Goal: Transaction & Acquisition: Purchase product/service

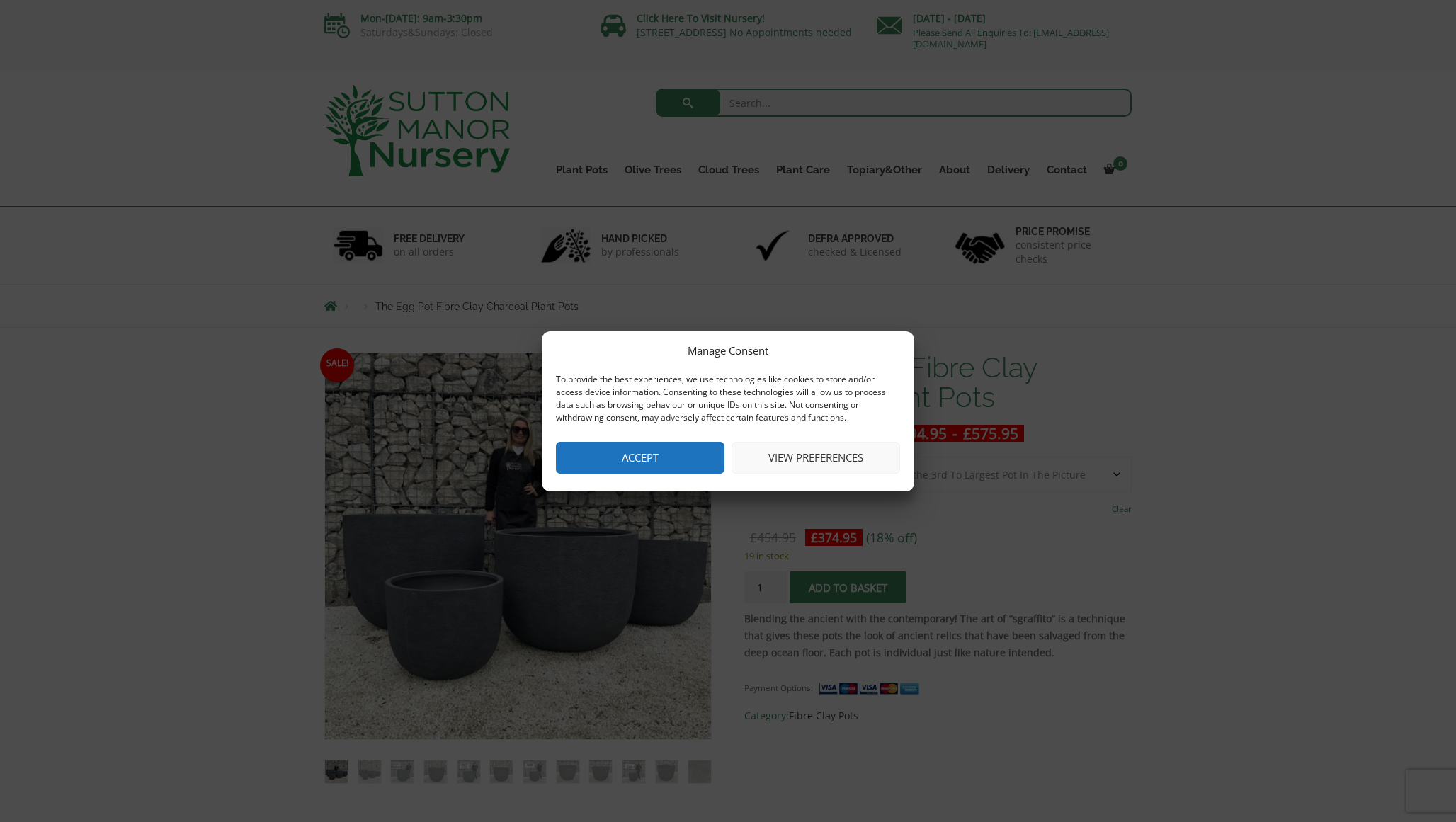
click at [788, 455] on button "View preferences" at bounding box center [815, 458] width 169 height 32
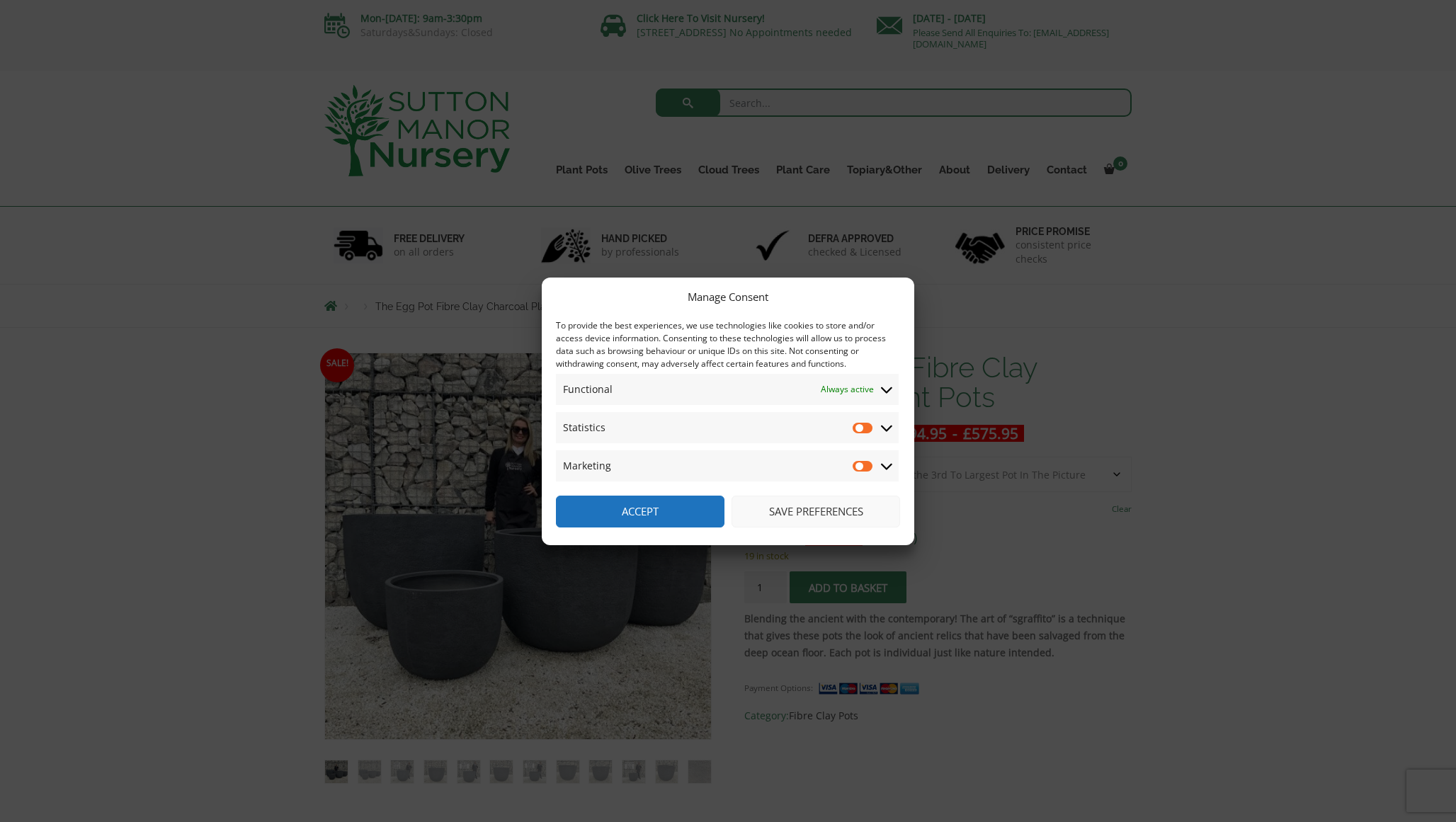
click at [776, 503] on button "Save preferences" at bounding box center [815, 512] width 169 height 32
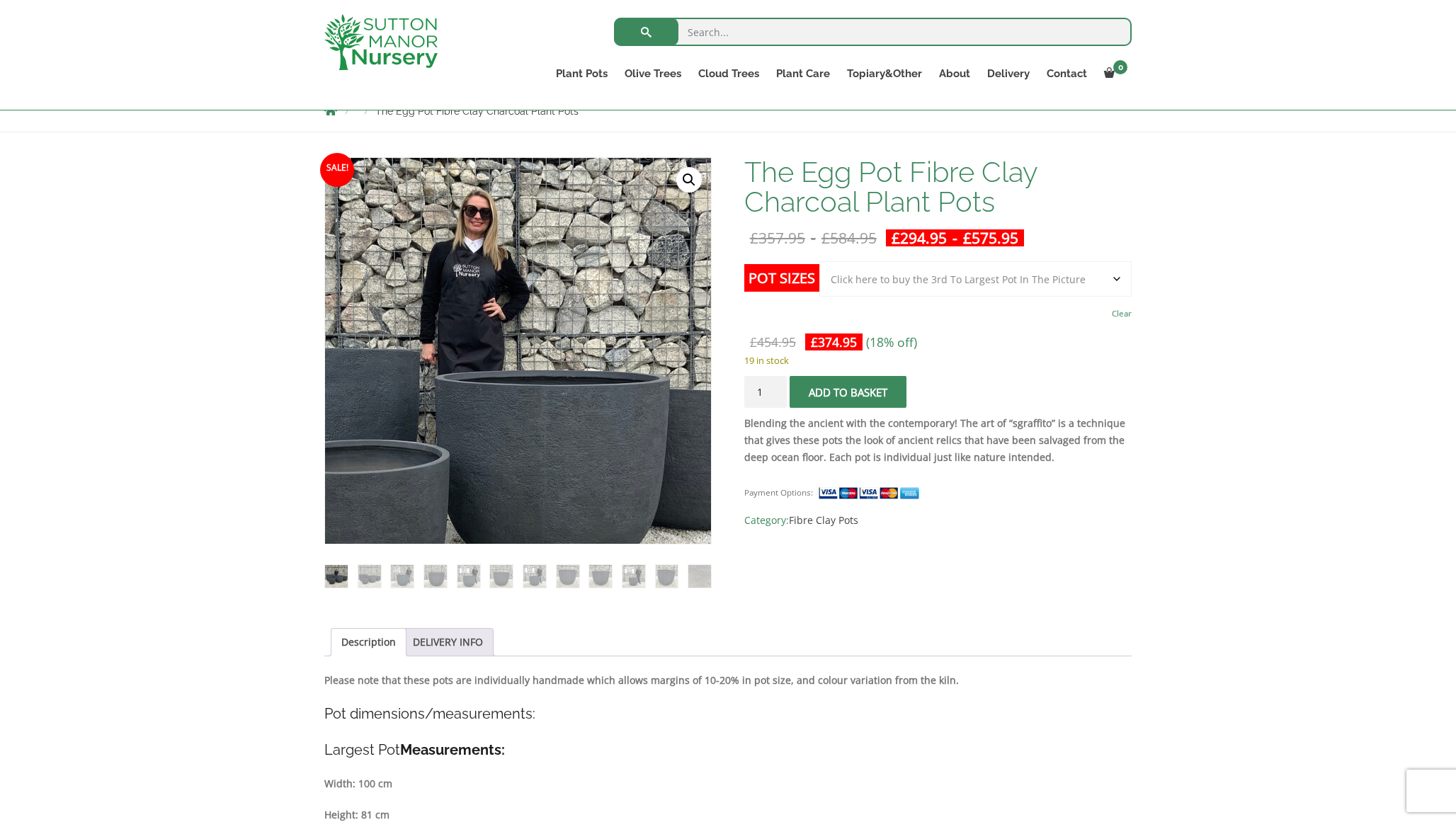
scroll to position [178, 0]
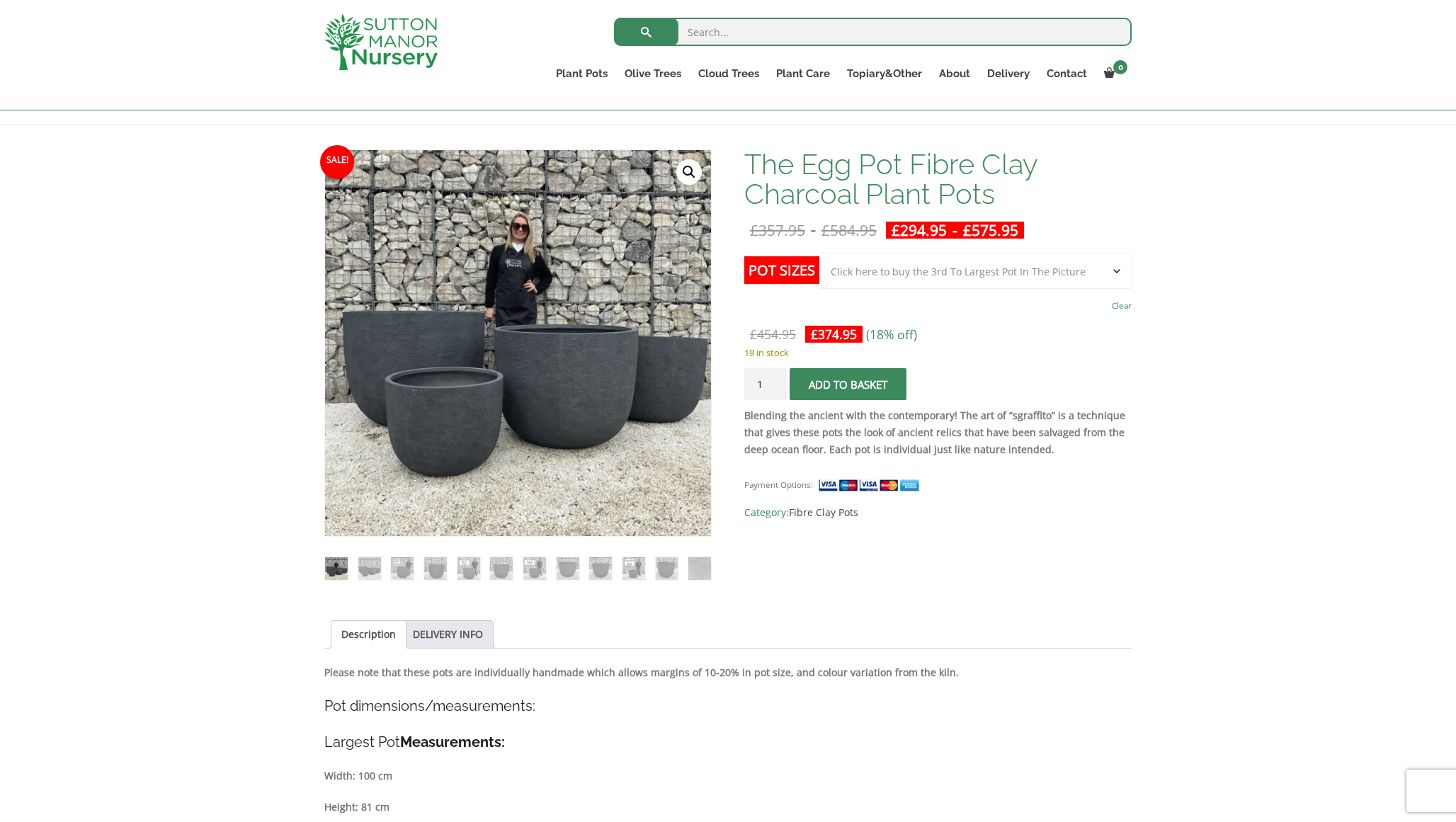
click at [390, 572] on li at bounding box center [402, 568] width 24 height 24
click at [379, 567] on img at bounding box center [369, 568] width 23 height 23
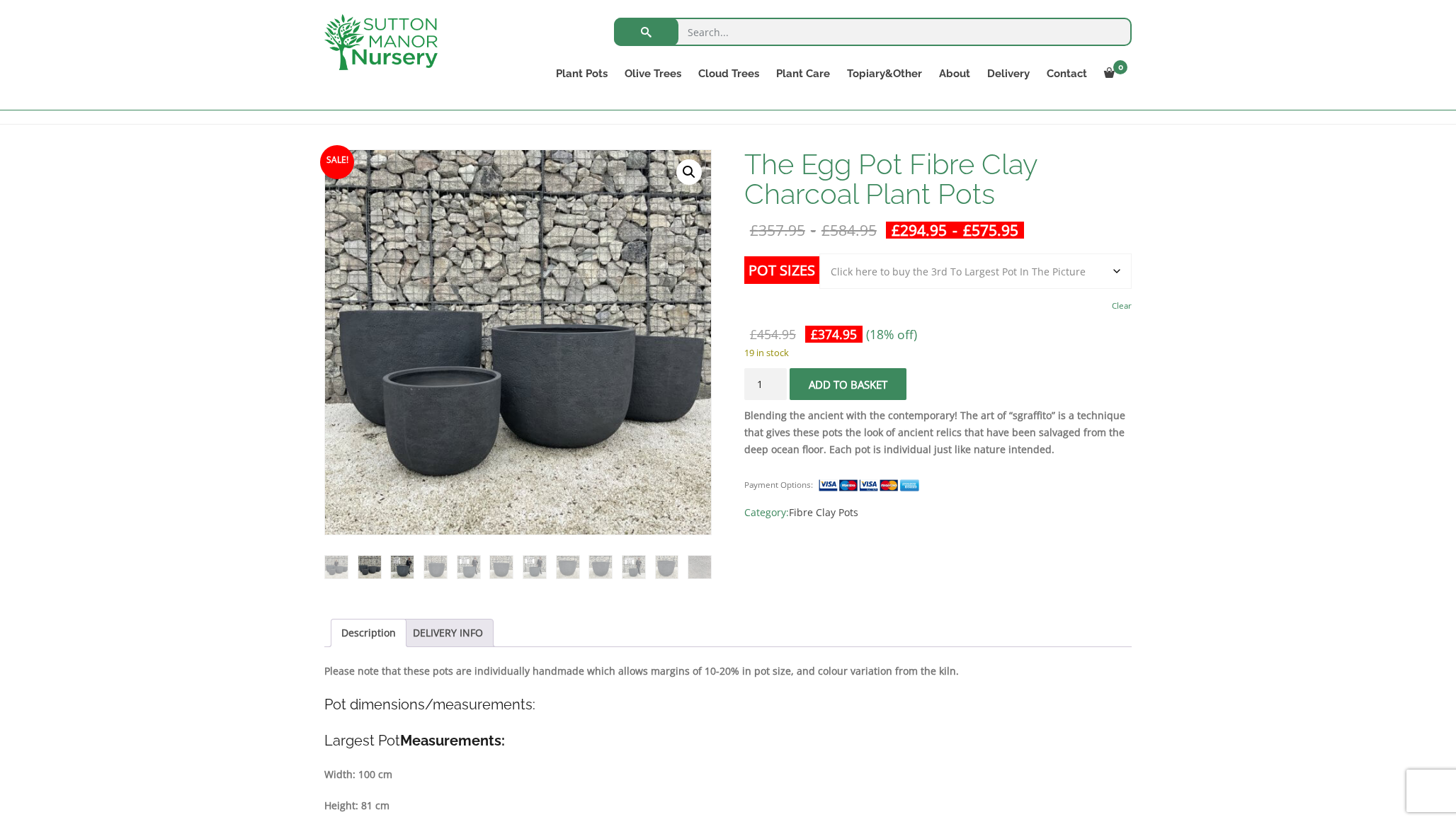
click at [407, 566] on img at bounding box center [402, 567] width 23 height 23
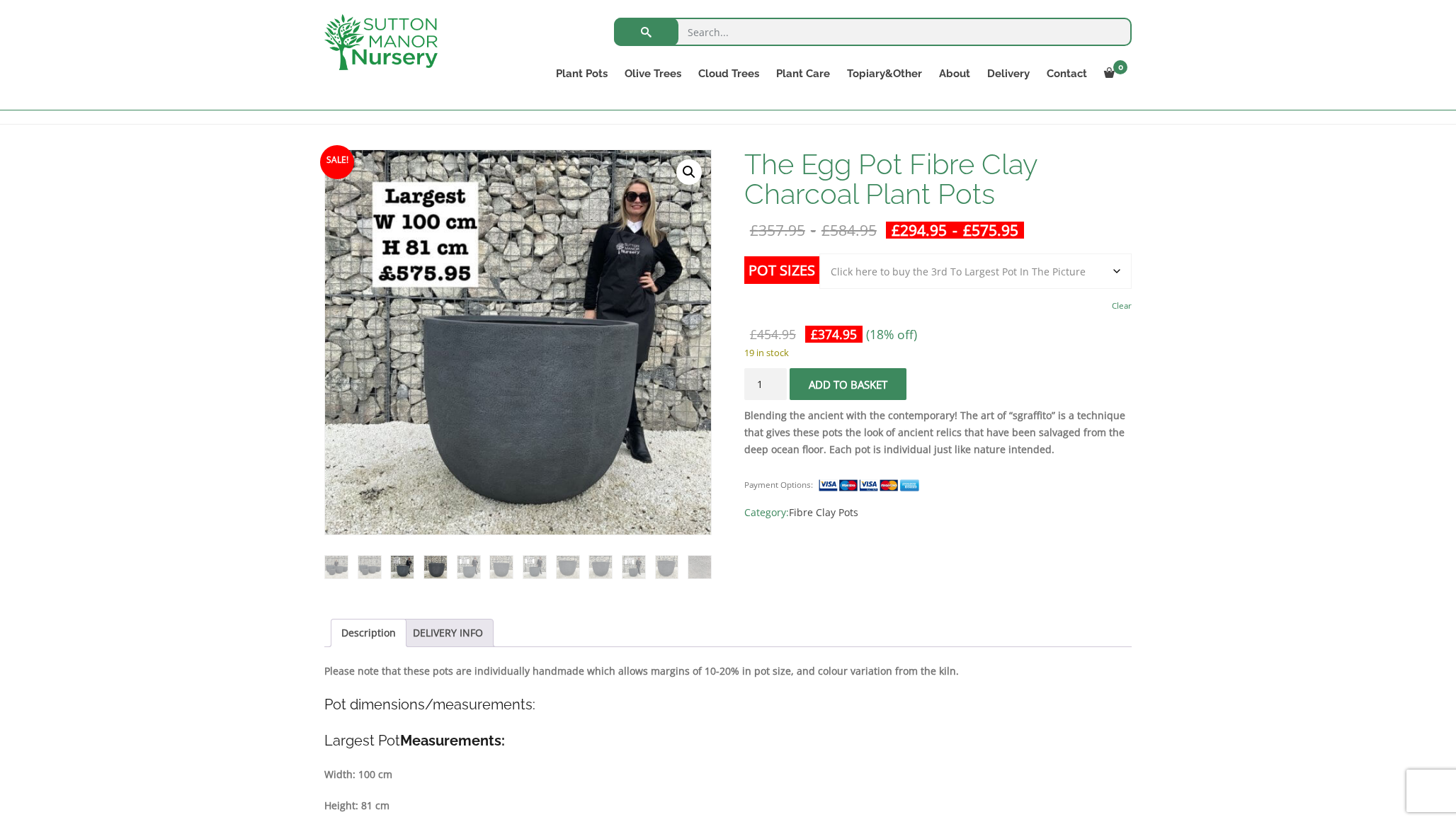
click at [434, 564] on img at bounding box center [435, 567] width 23 height 23
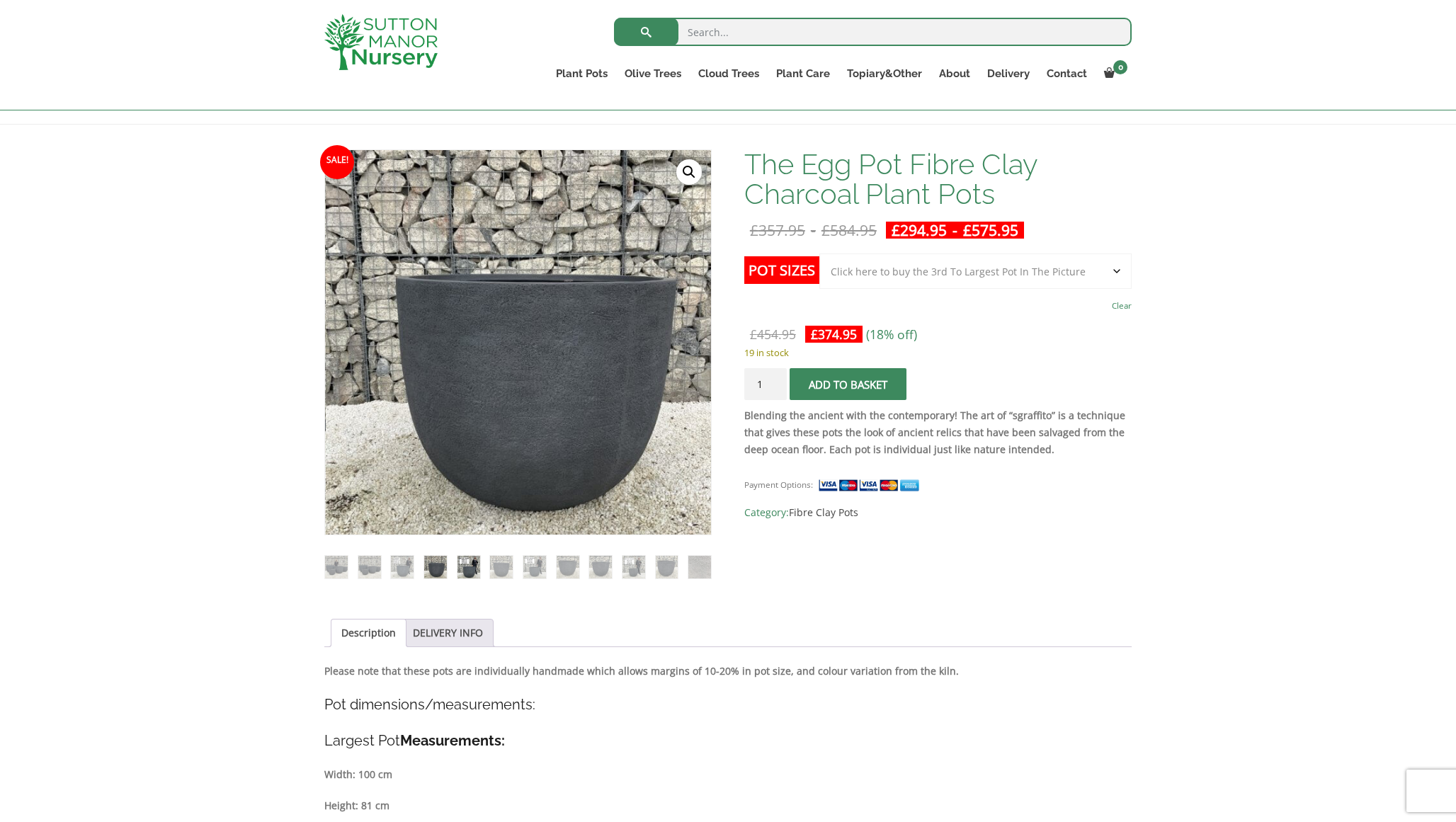
click at [463, 562] on img at bounding box center [468, 567] width 23 height 23
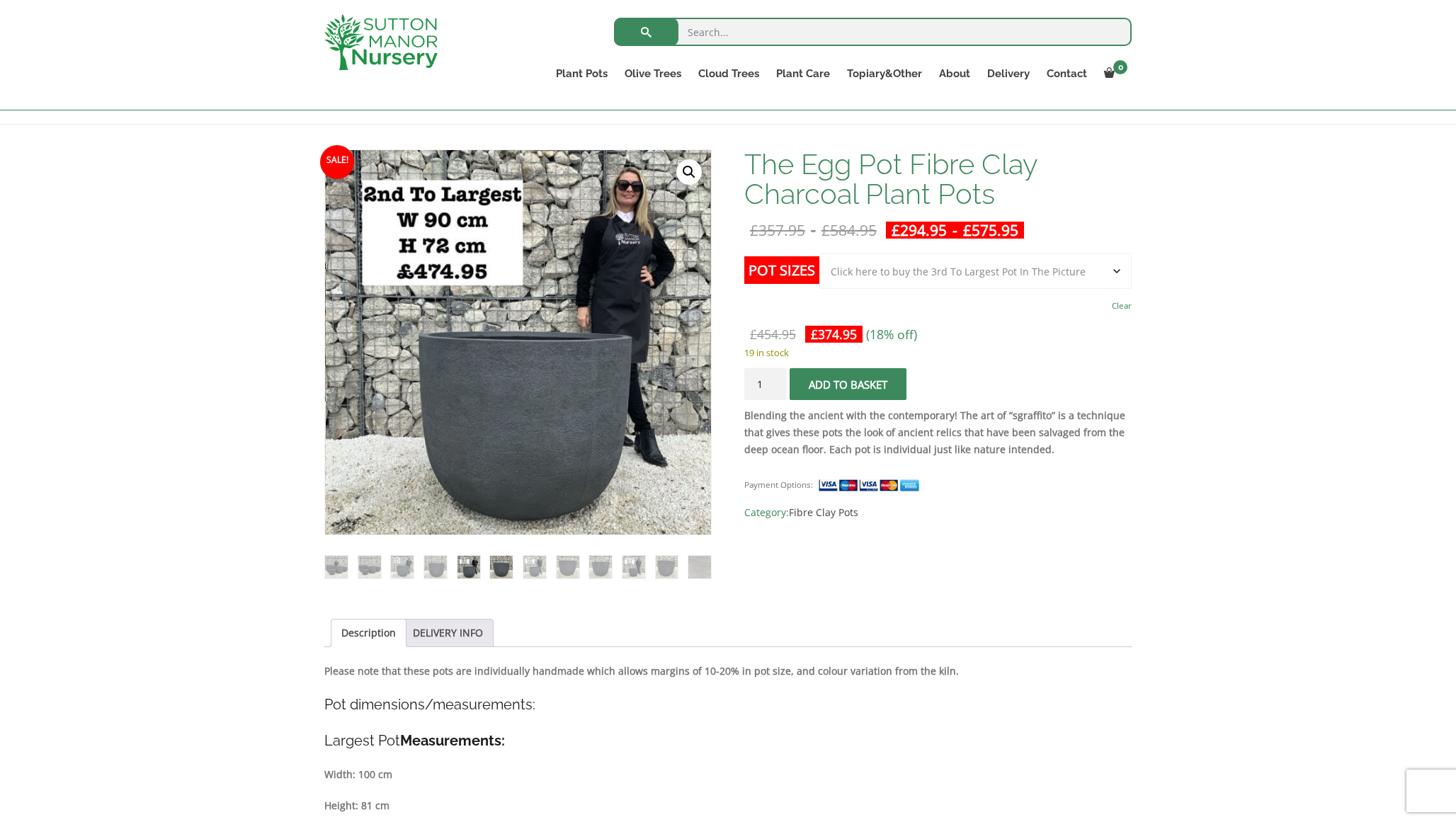
click at [497, 560] on img at bounding box center [501, 567] width 23 height 23
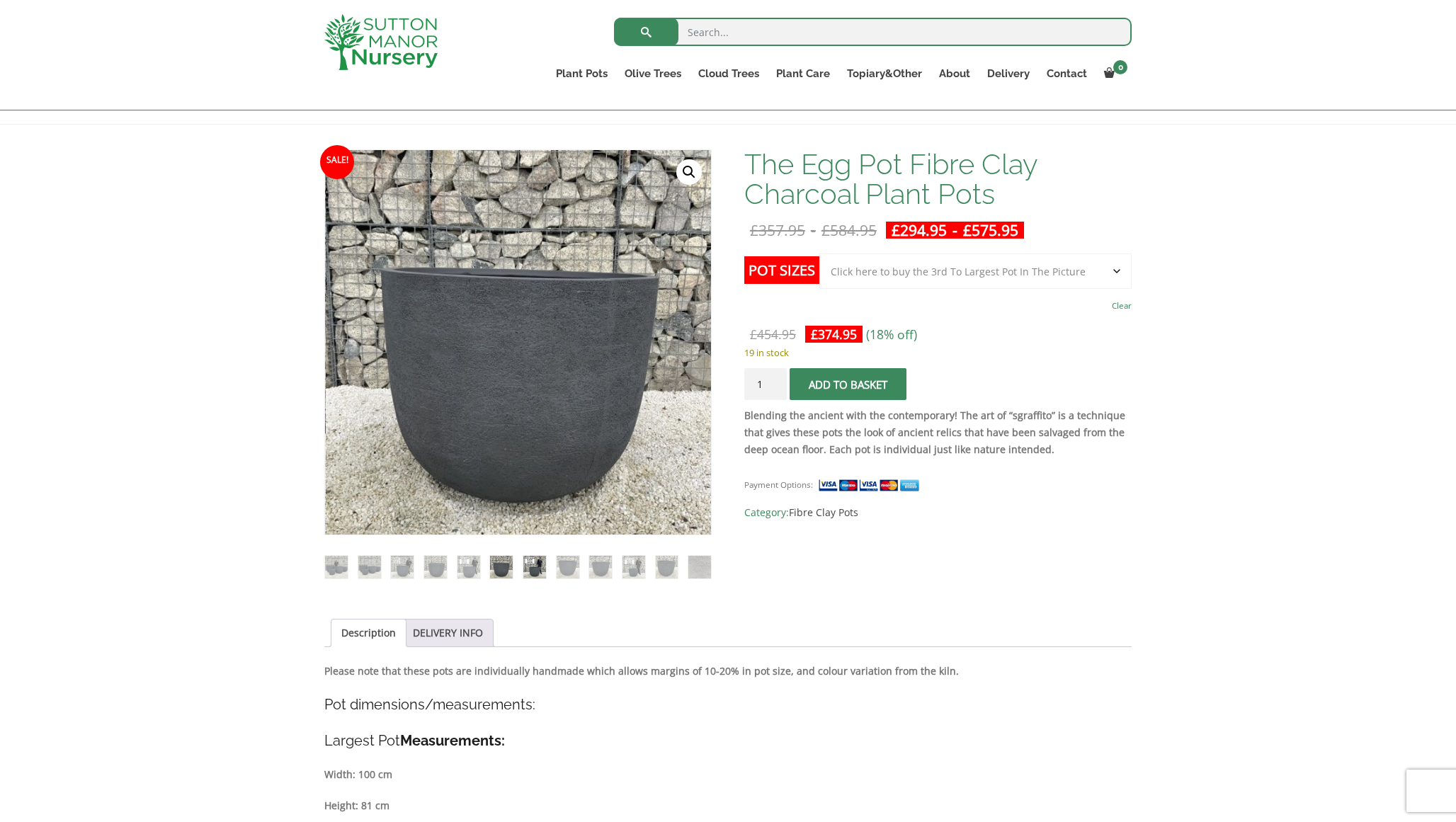
click at [533, 564] on img at bounding box center [534, 567] width 23 height 23
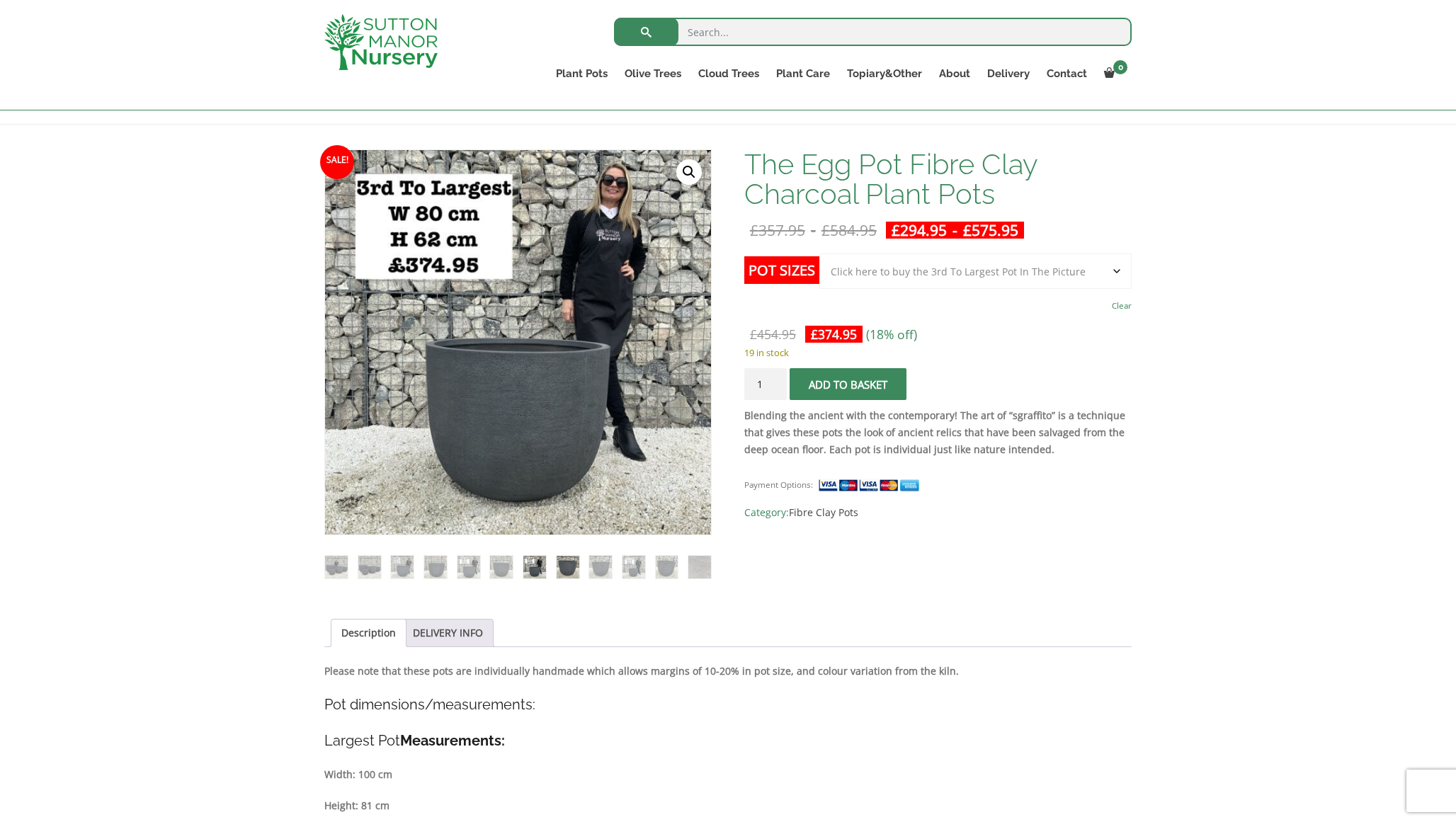
click at [564, 567] on img at bounding box center [567, 567] width 23 height 23
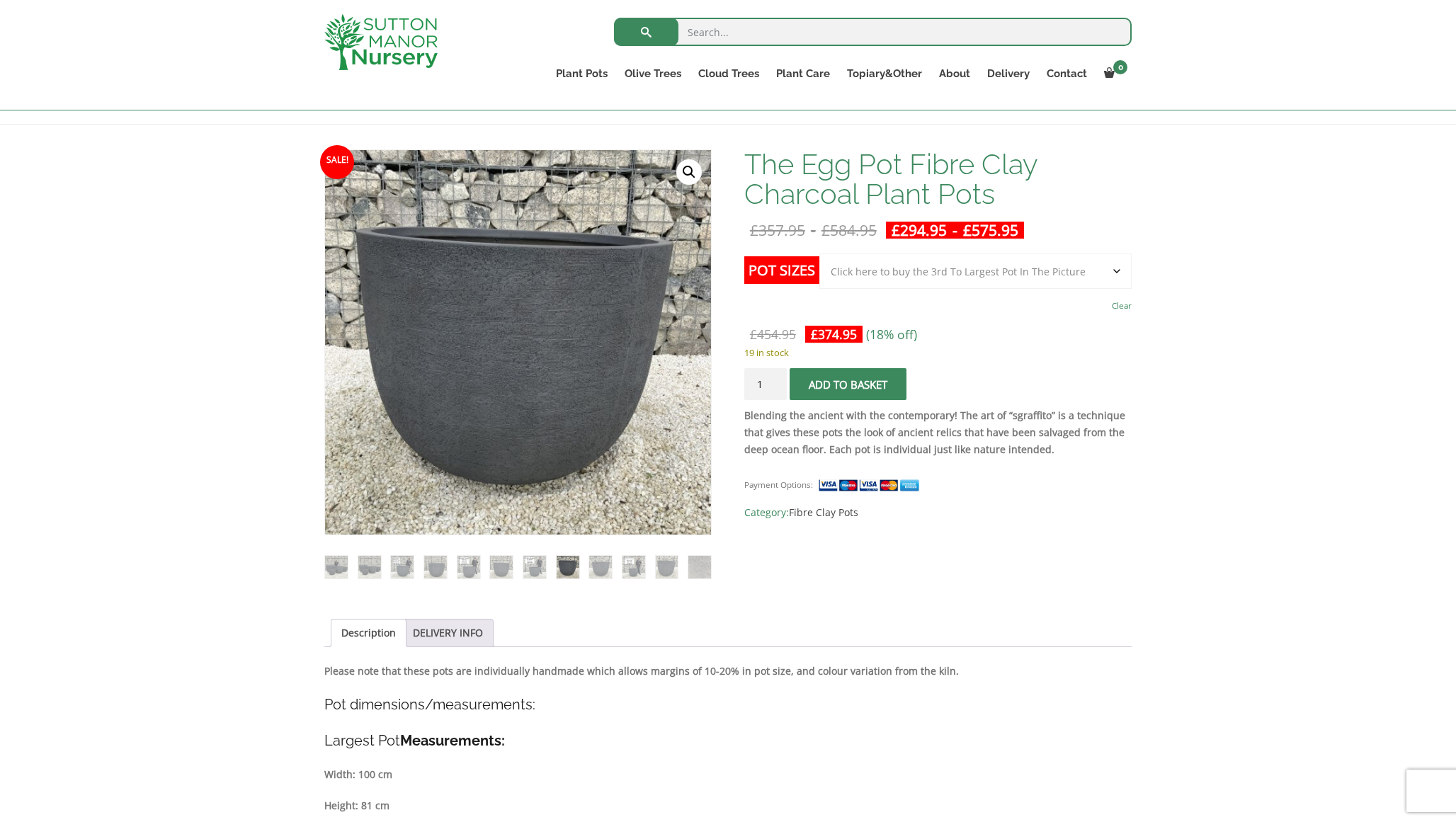
click at [746, 30] on input "search" at bounding box center [872, 32] width 517 height 29
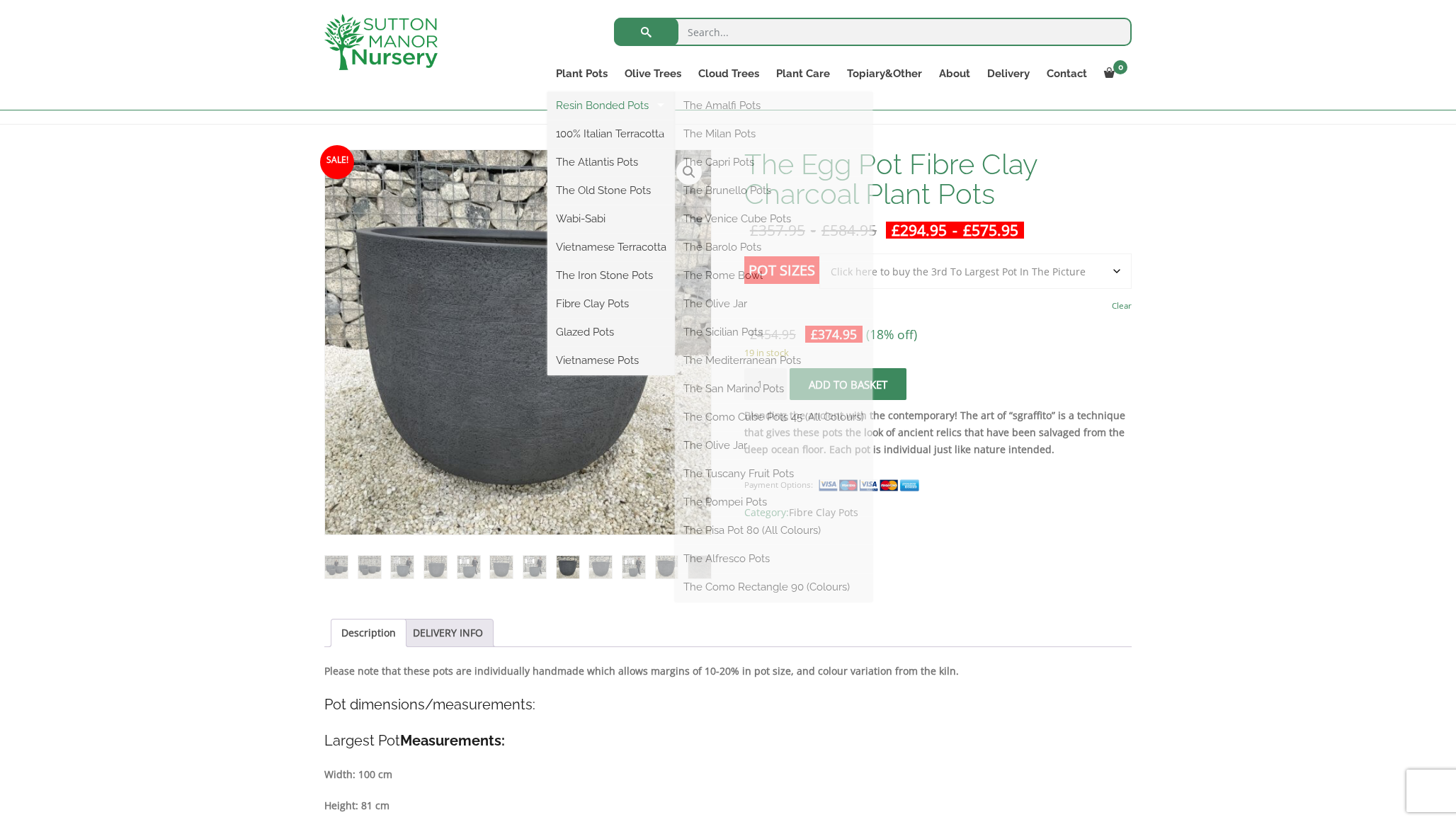
click at [599, 111] on link "Resin Bonded Pots" at bounding box center [611, 105] width 127 height 21
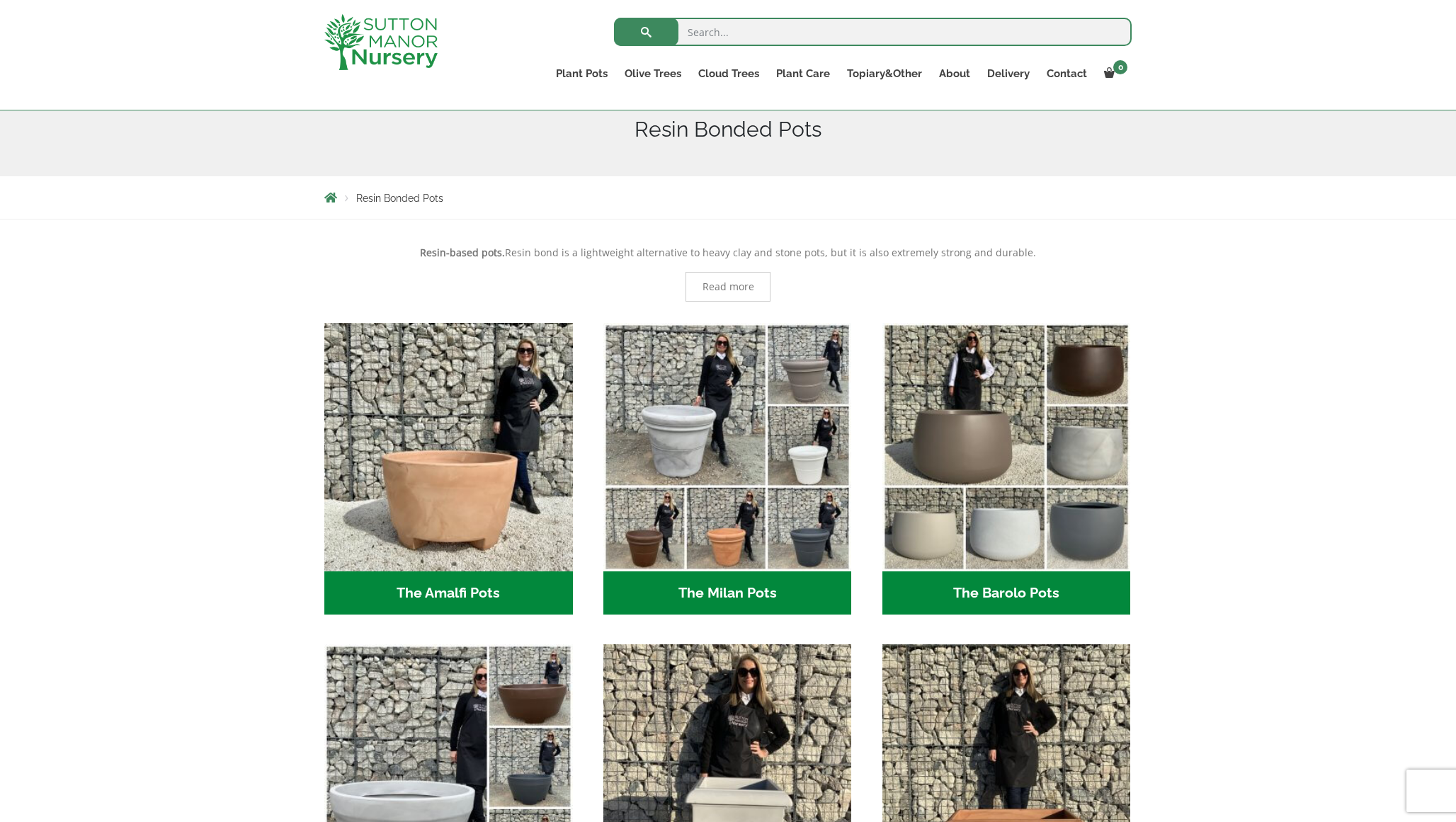
scroll to position [276, 0]
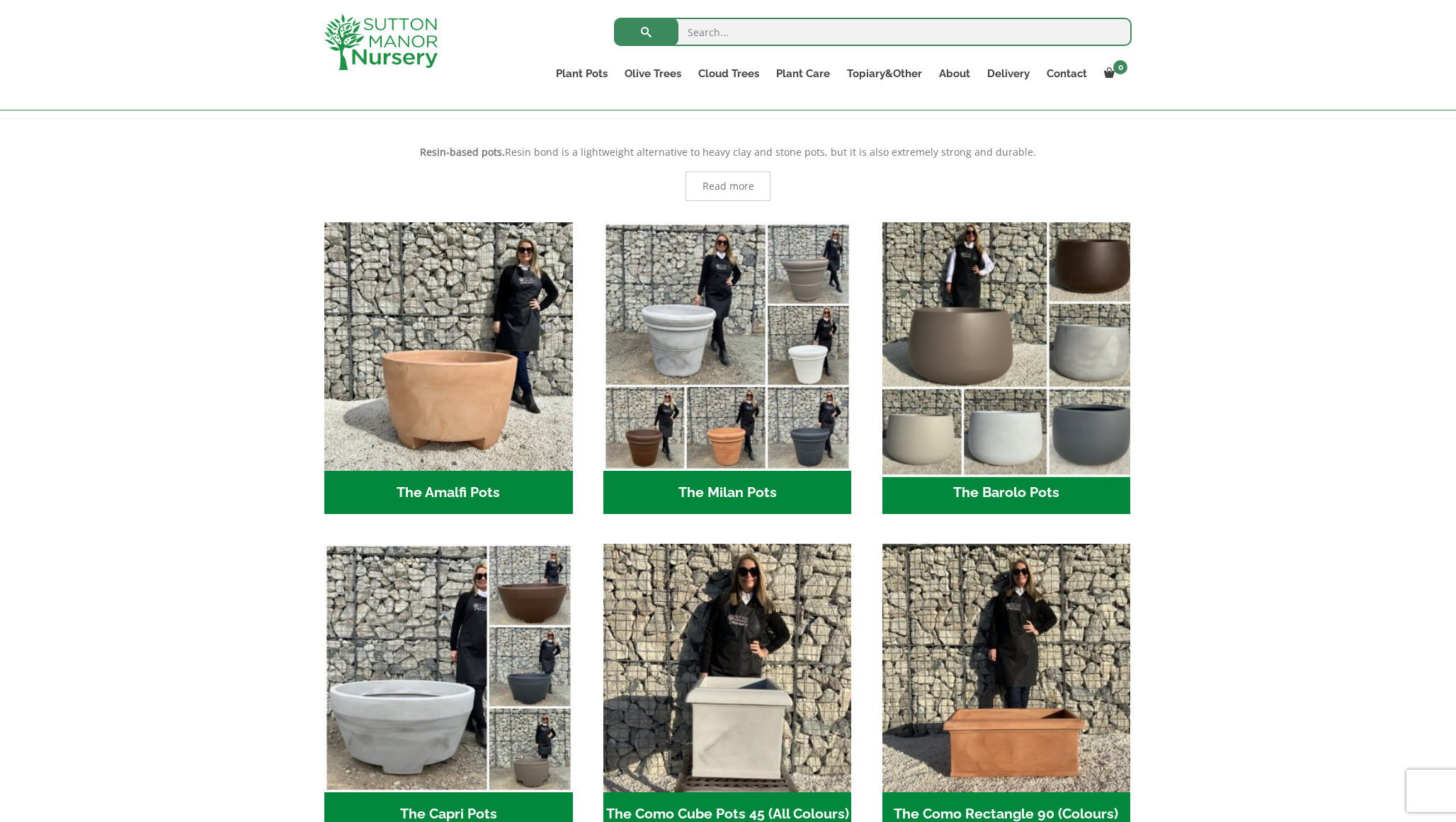
click at [1112, 431] on img "Visit product category The Barolo Pots" at bounding box center [1006, 346] width 261 height 261
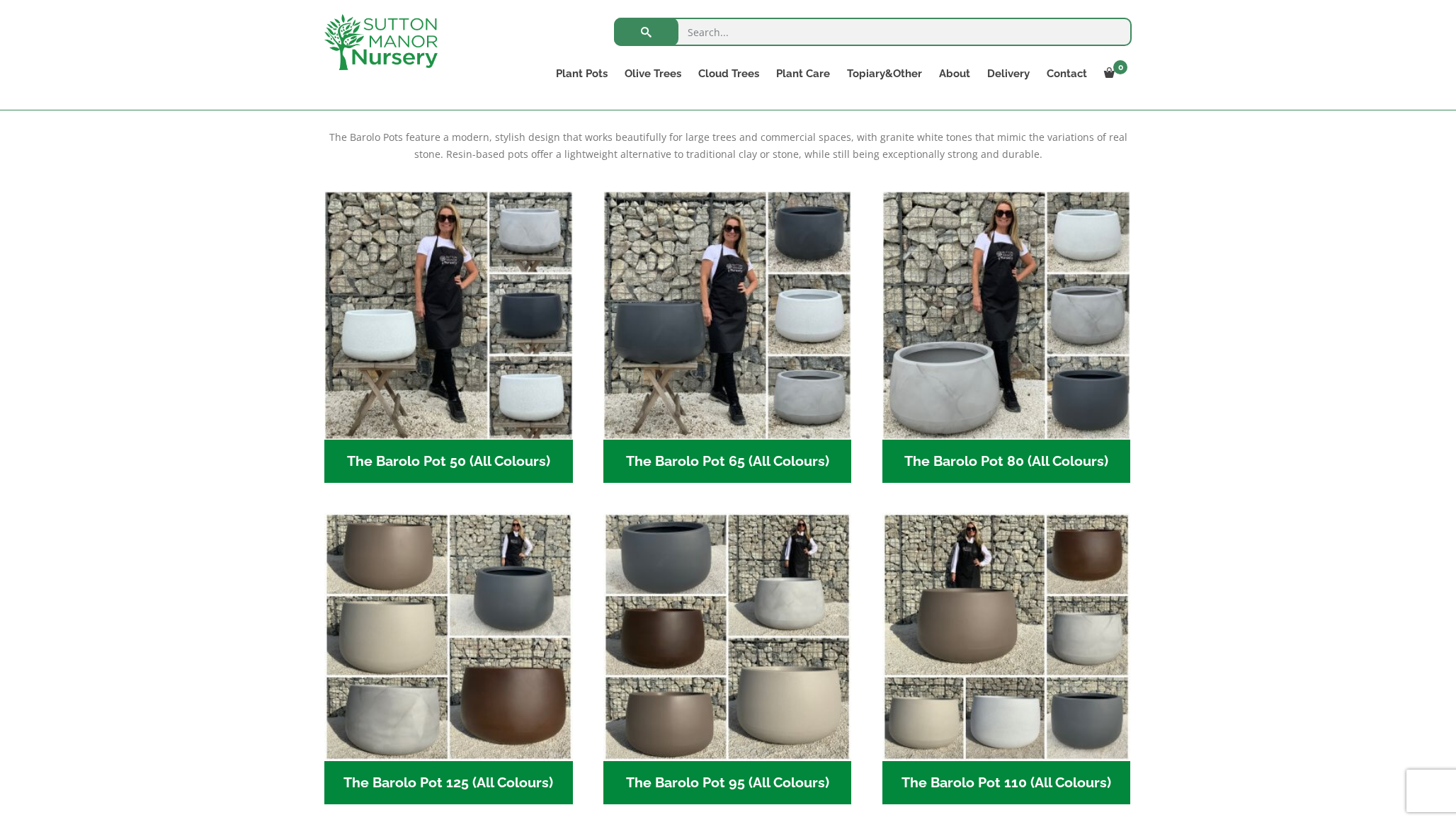
scroll to position [266, 0]
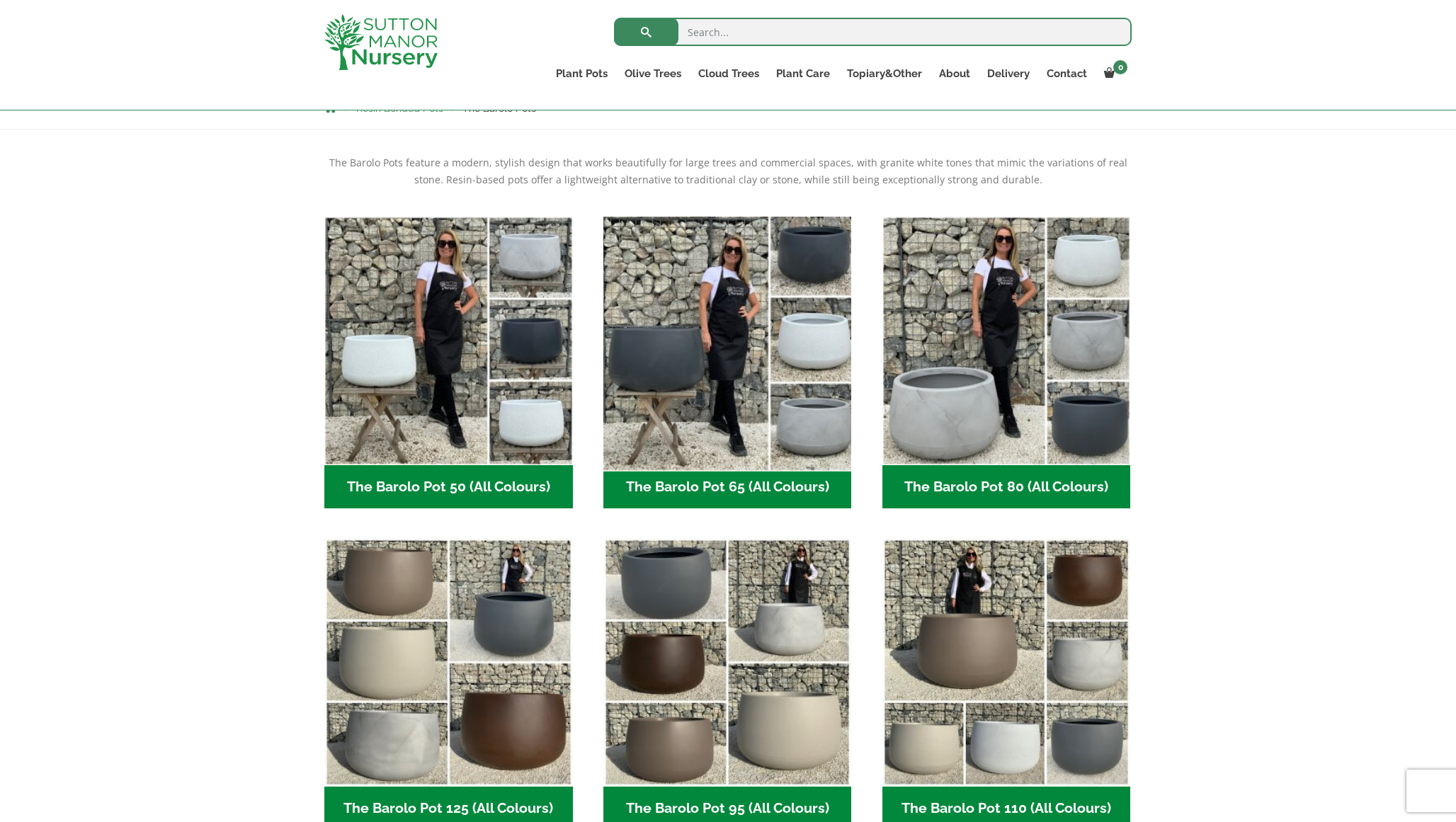
click at [711, 362] on img "Visit product category The Barolo Pot 65 (All Colours)" at bounding box center [727, 341] width 261 height 261
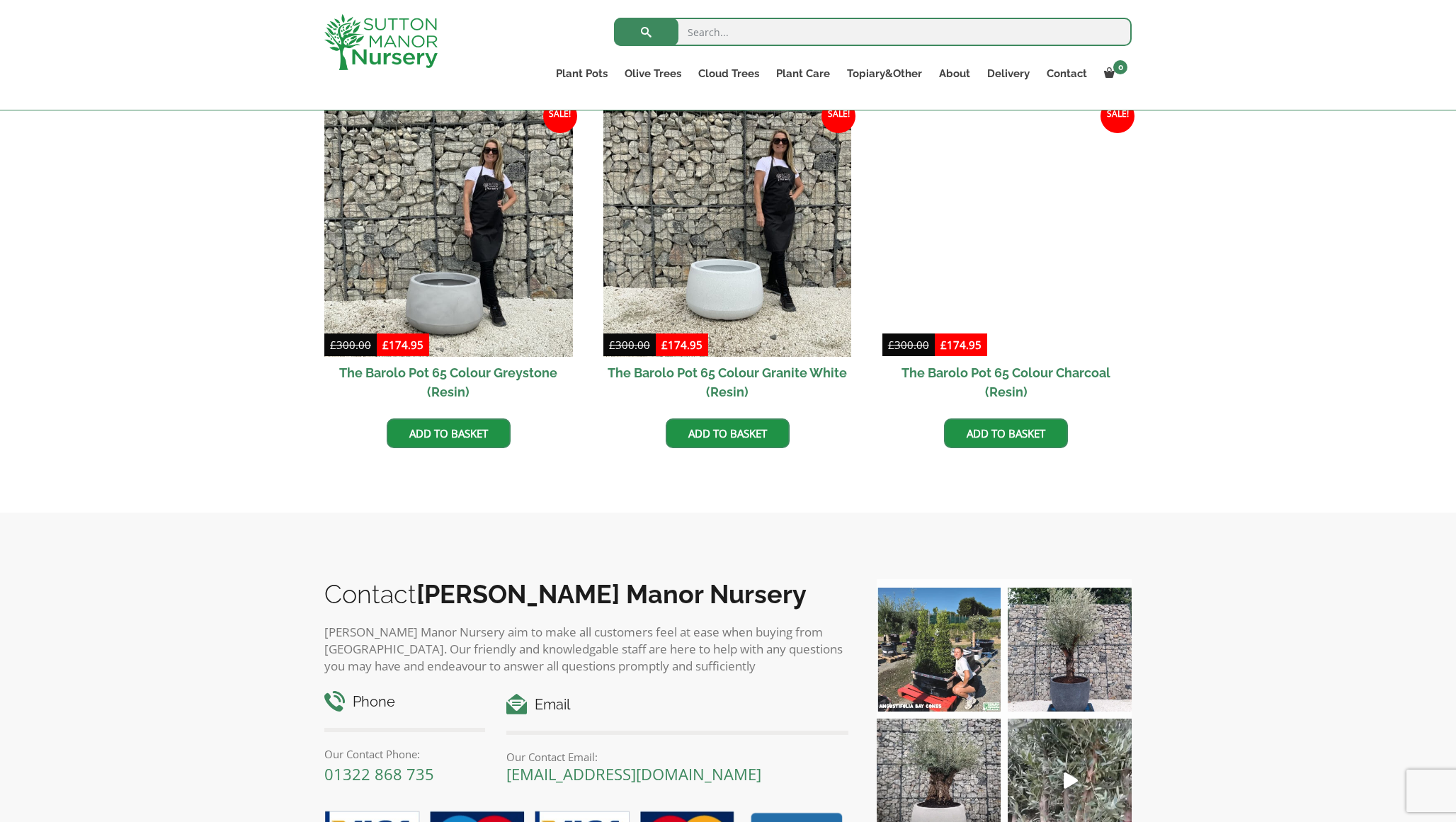
scroll to position [747, 0]
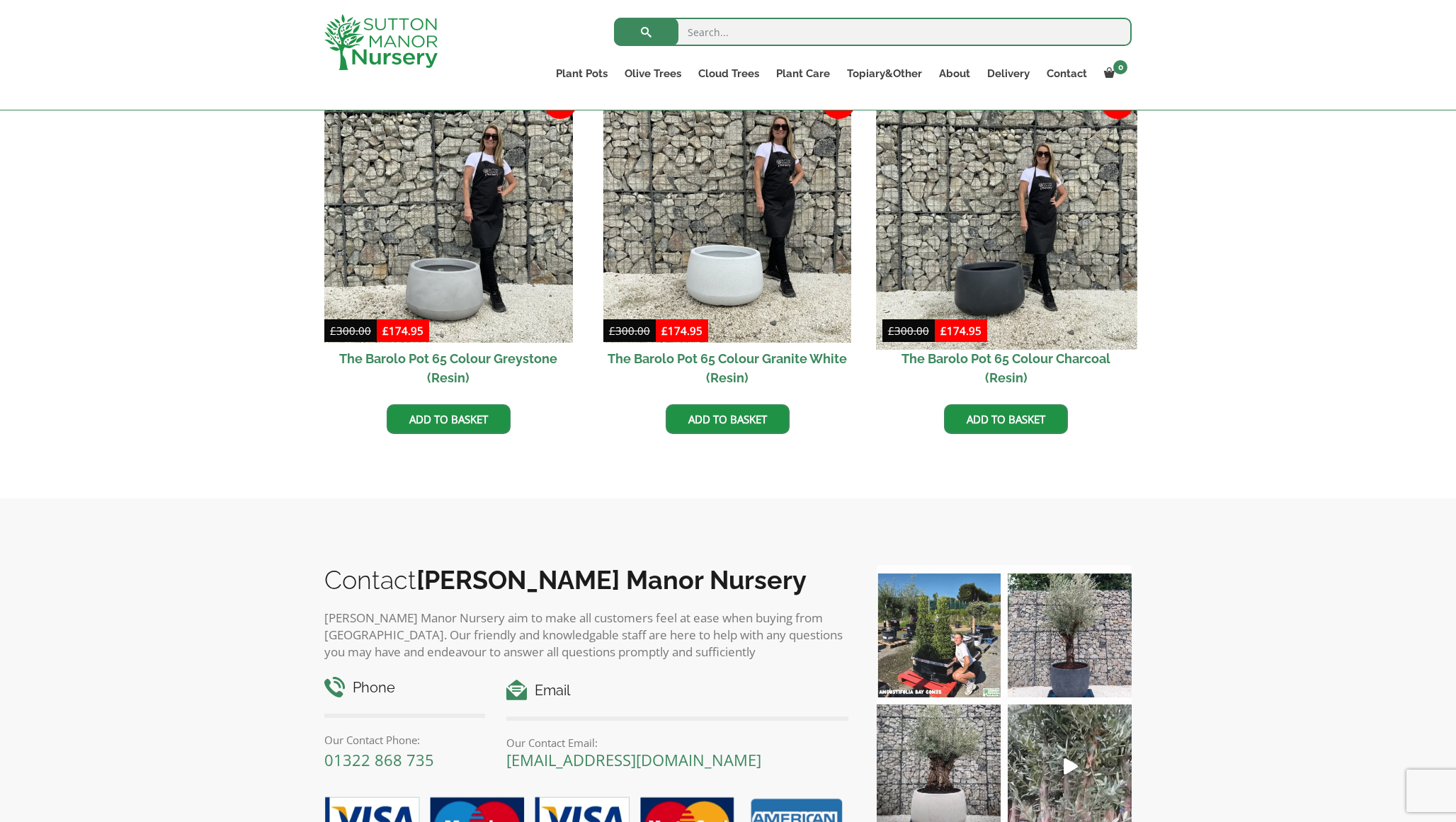
click at [1022, 273] on img at bounding box center [1006, 219] width 261 height 261
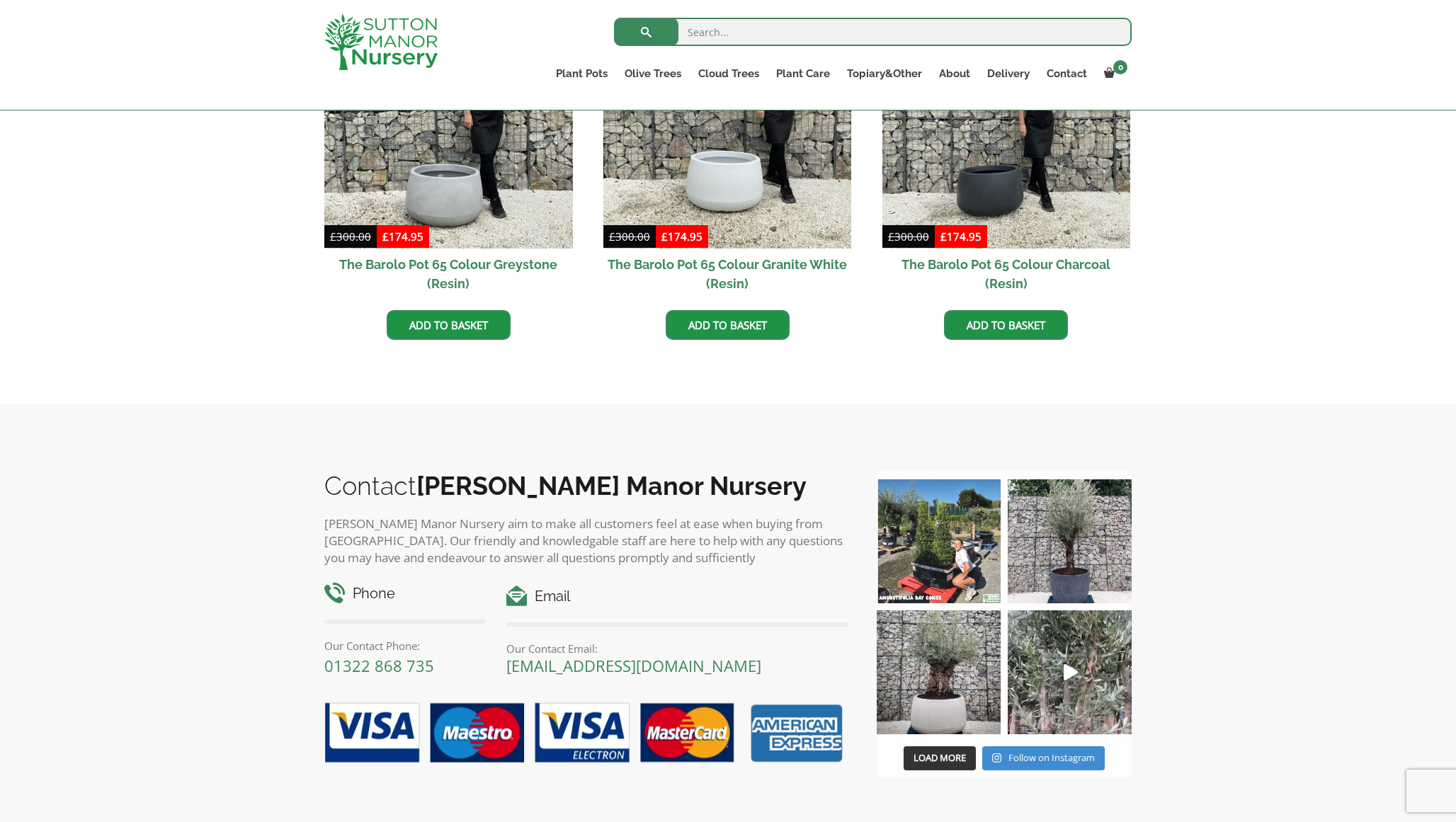
scroll to position [842, 0]
click at [1057, 558] on img at bounding box center [1069, 541] width 124 height 124
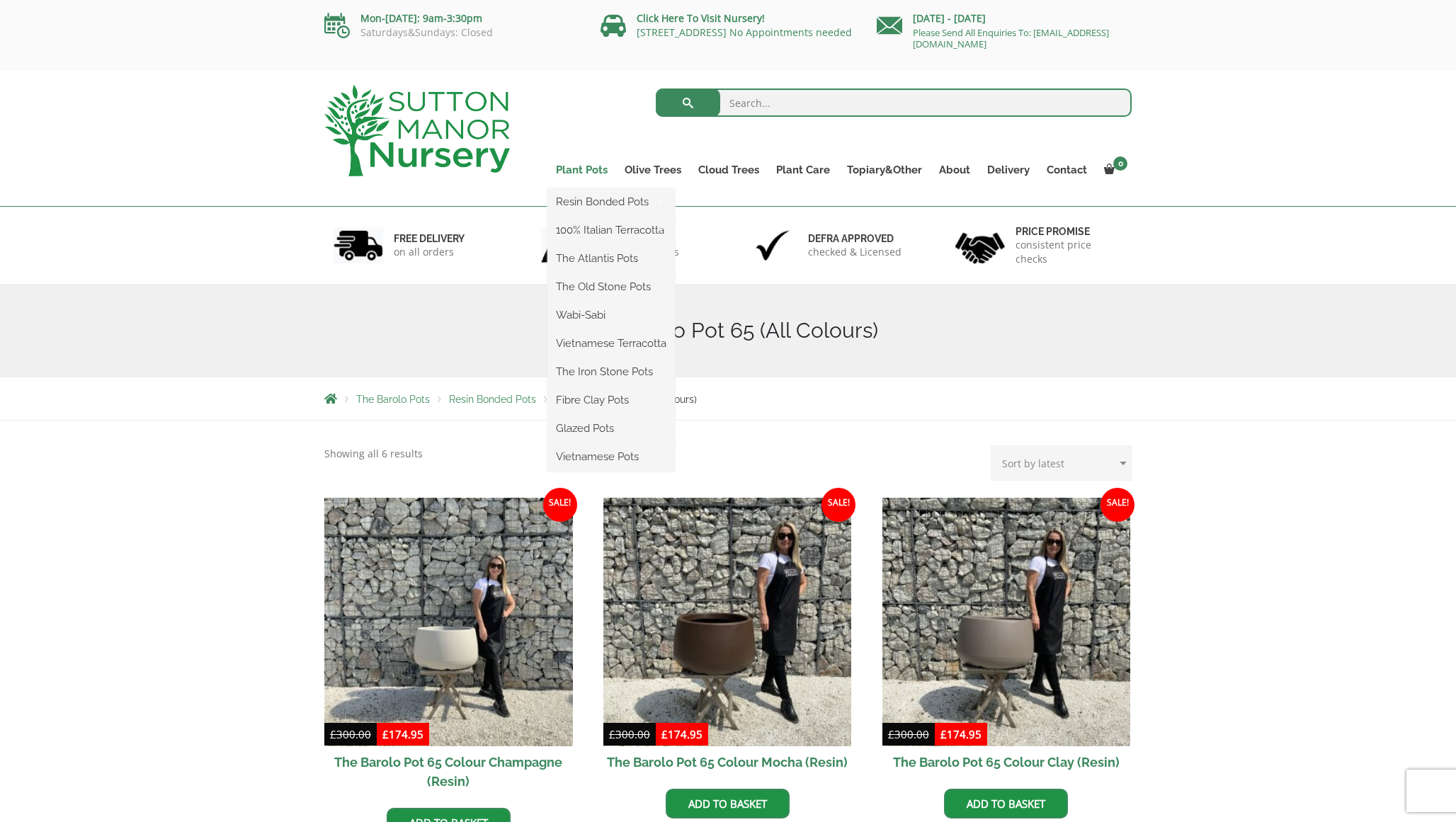
scroll to position [0, 0]
click at [580, 171] on link "Plant Pots" at bounding box center [582, 170] width 69 height 20
click at [575, 169] on link "Plant Pots" at bounding box center [582, 170] width 69 height 20
click at [600, 400] on link "Fibre Clay Pots" at bounding box center [611, 399] width 127 height 21
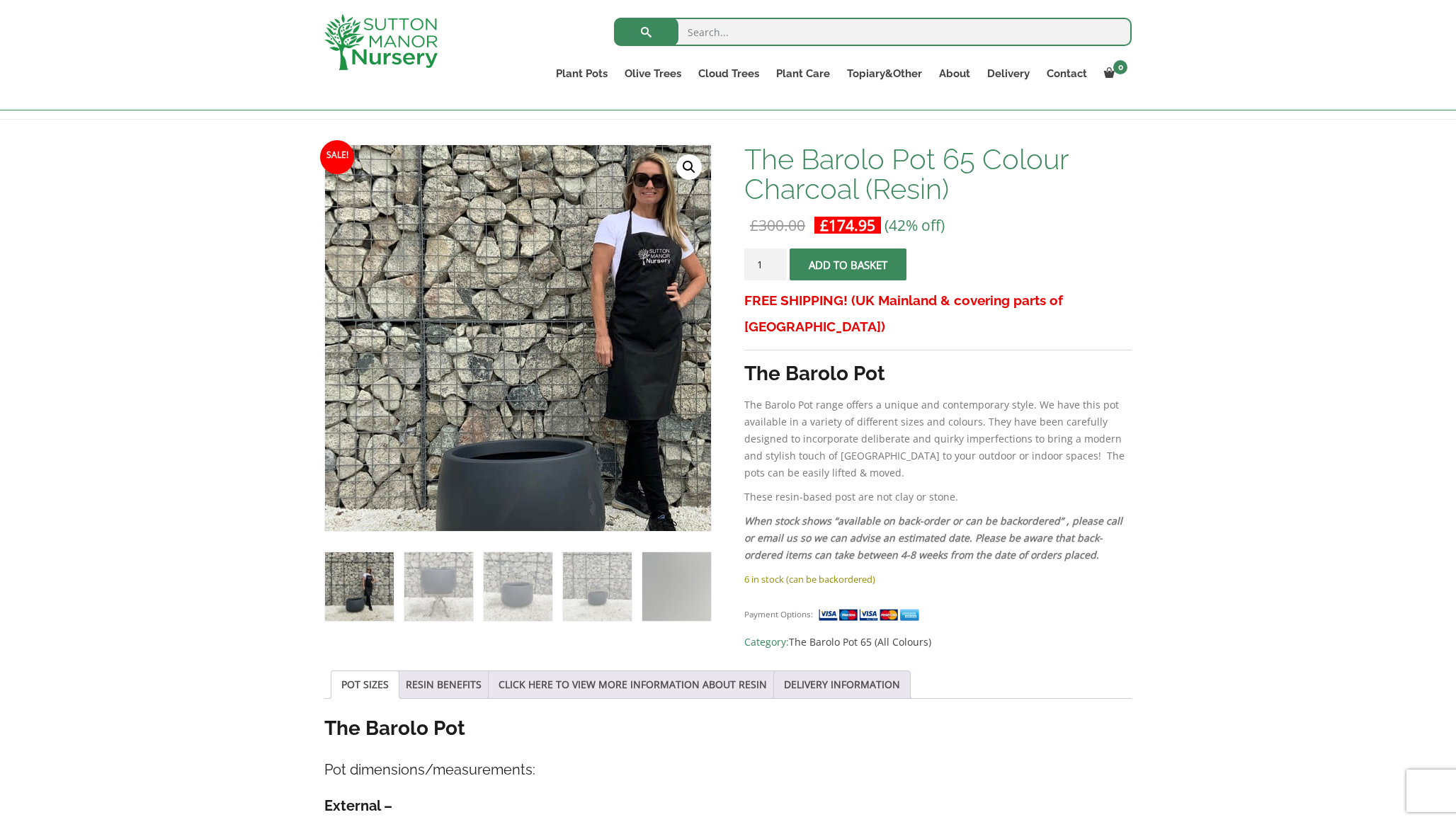
scroll to position [225, 0]
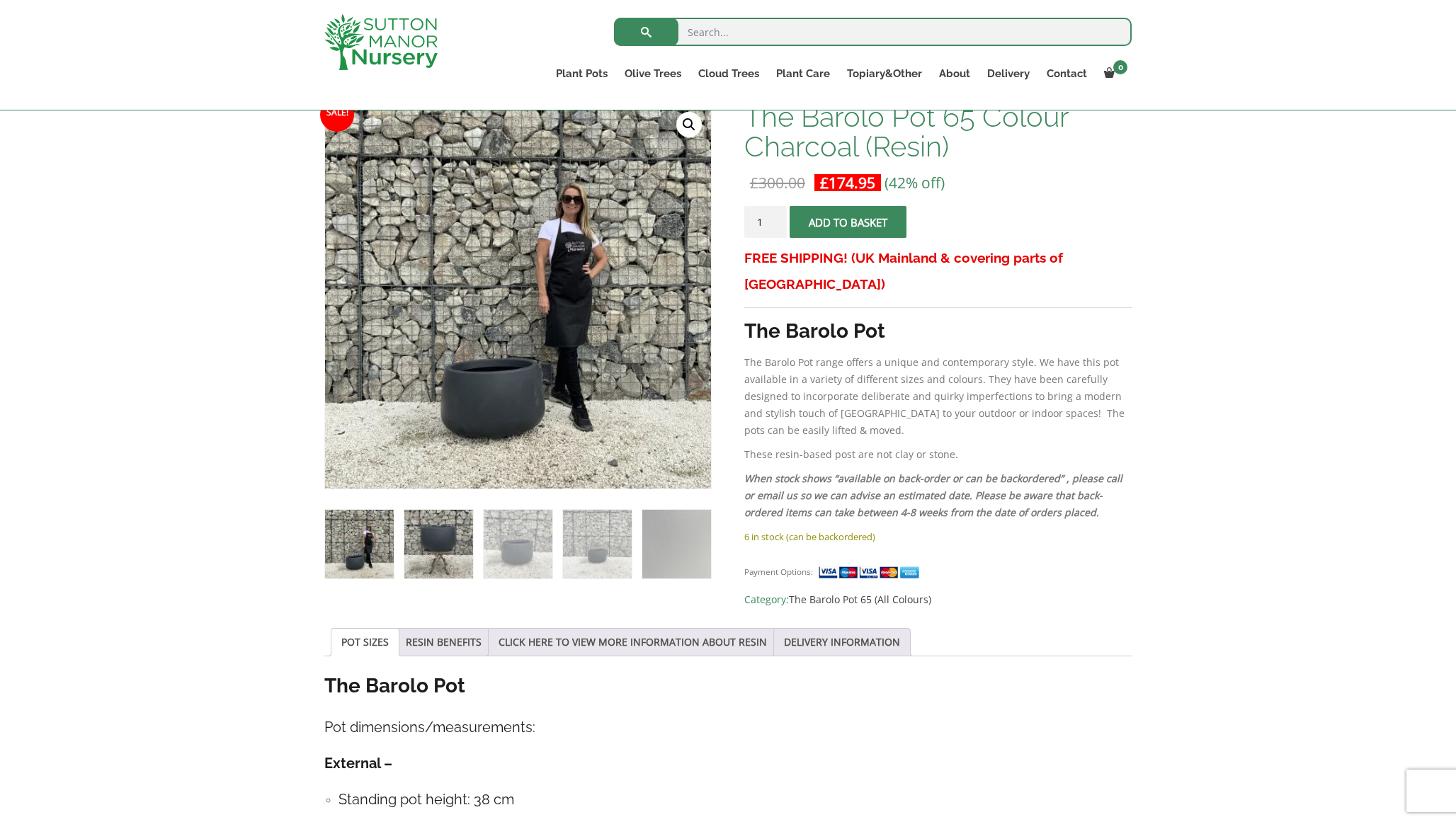
click at [468, 548] on img at bounding box center [439, 544] width 69 height 69
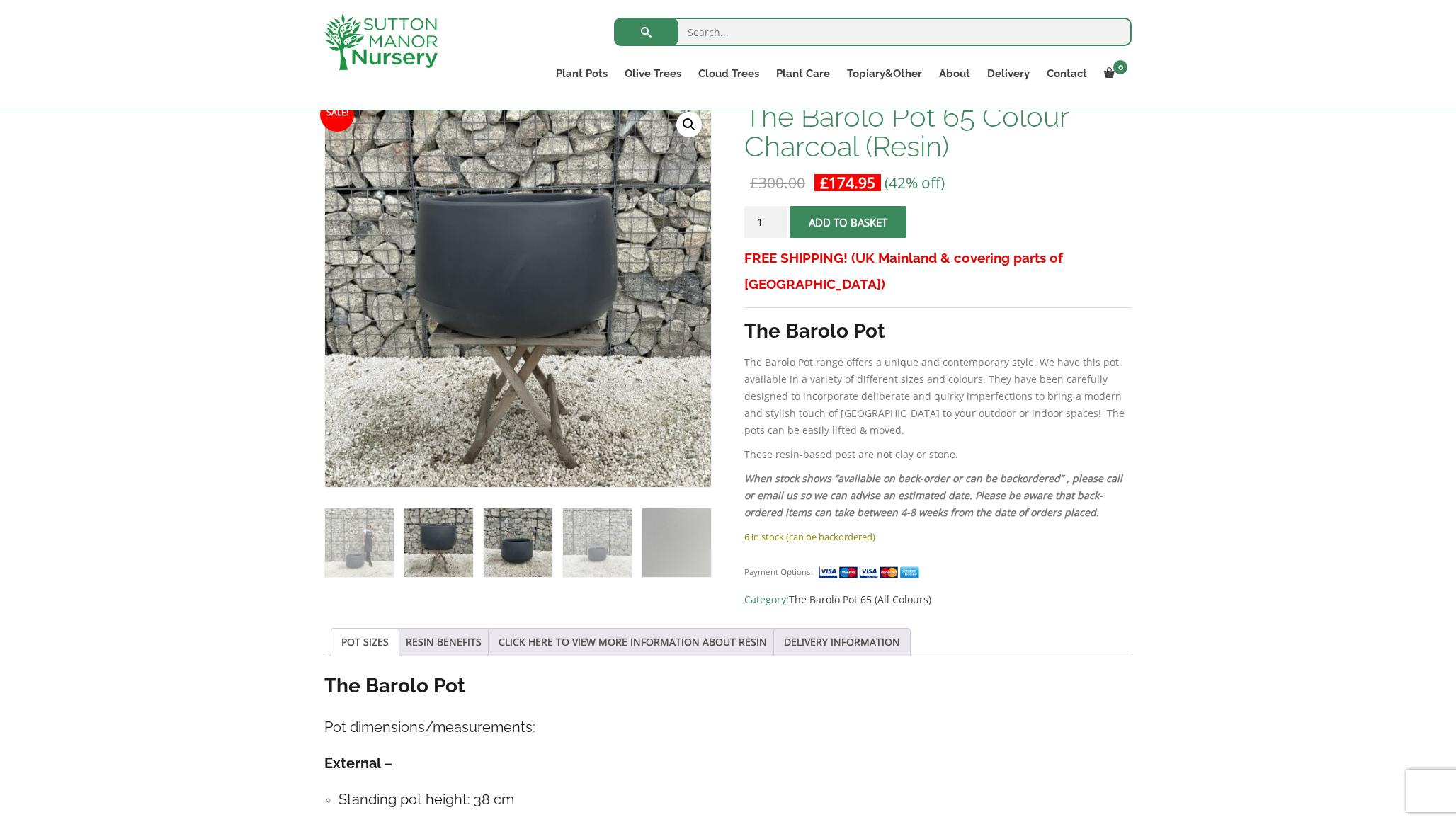
click at [515, 546] on img at bounding box center [518, 543] width 69 height 69
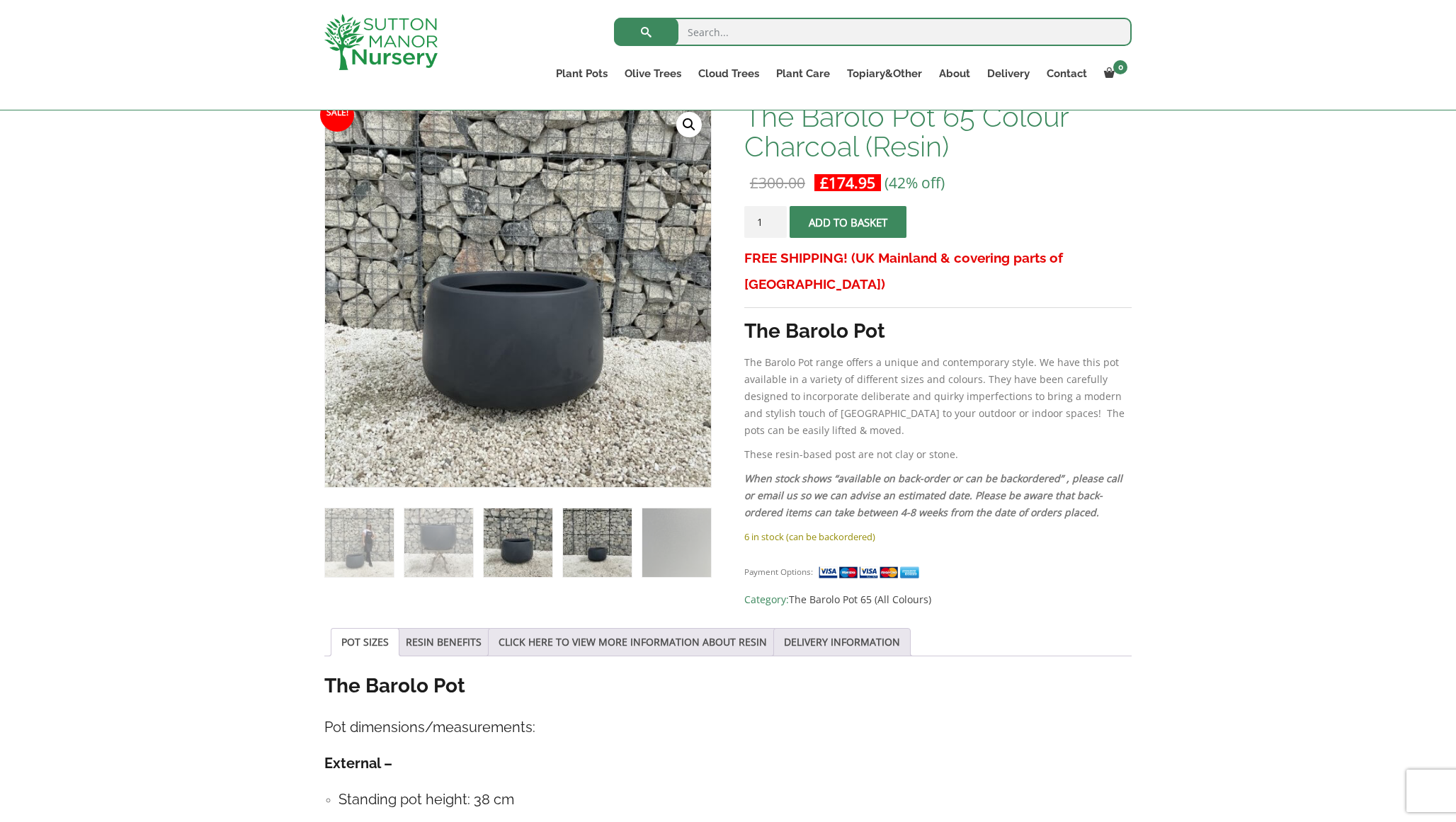
click at [569, 550] on img at bounding box center [597, 543] width 69 height 69
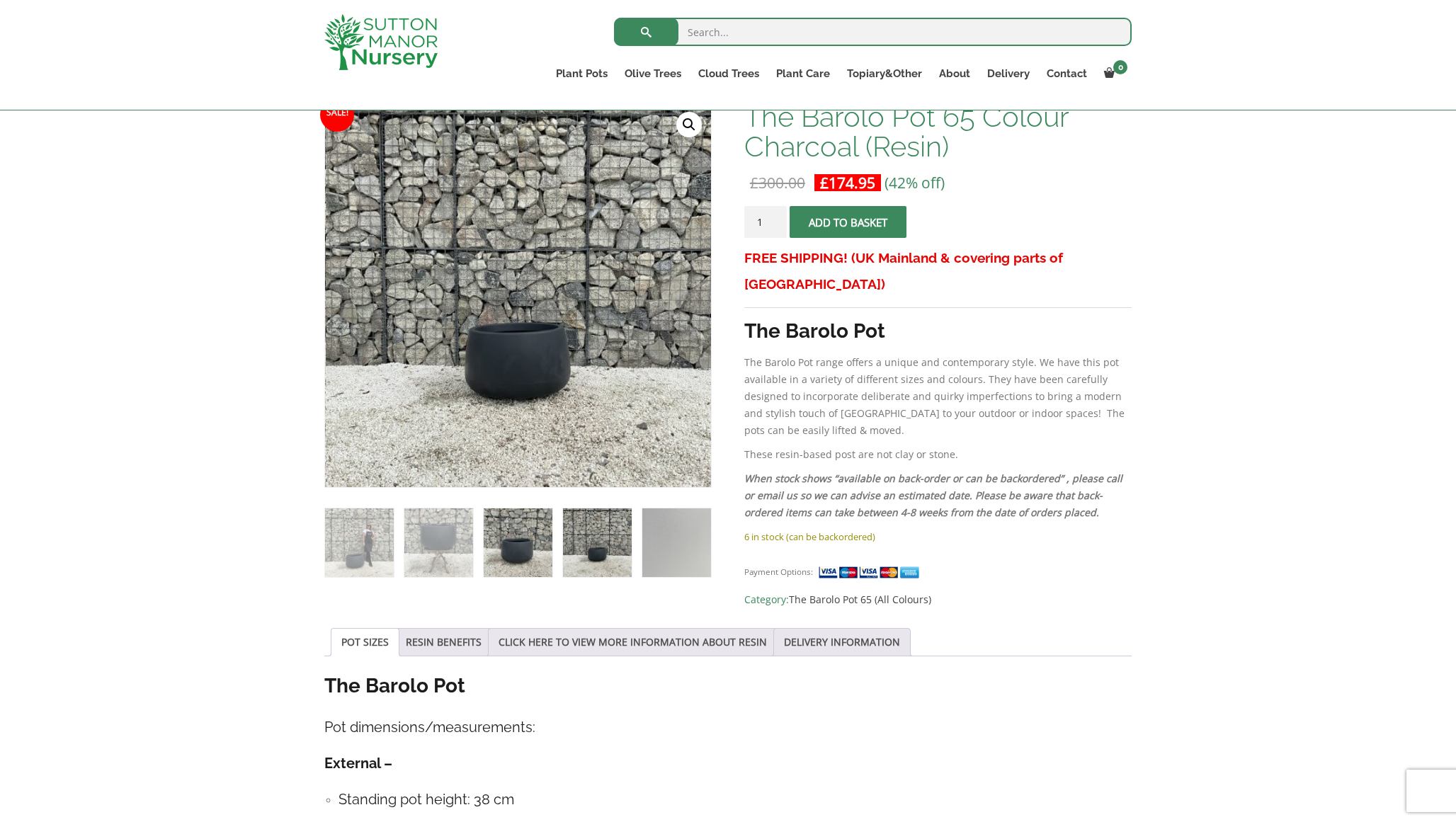
click at [519, 550] on img at bounding box center [518, 543] width 69 height 69
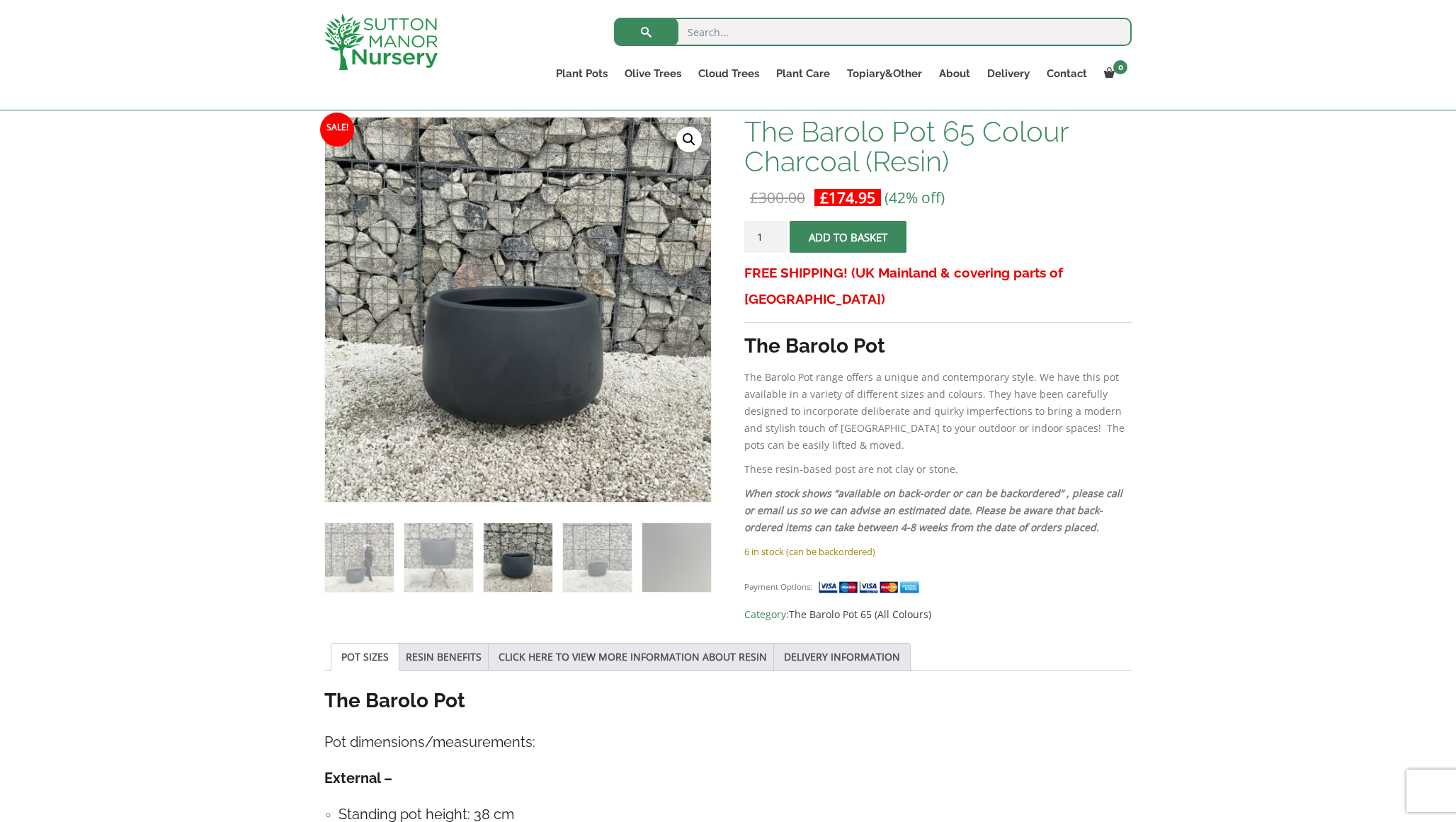
scroll to position [189, 0]
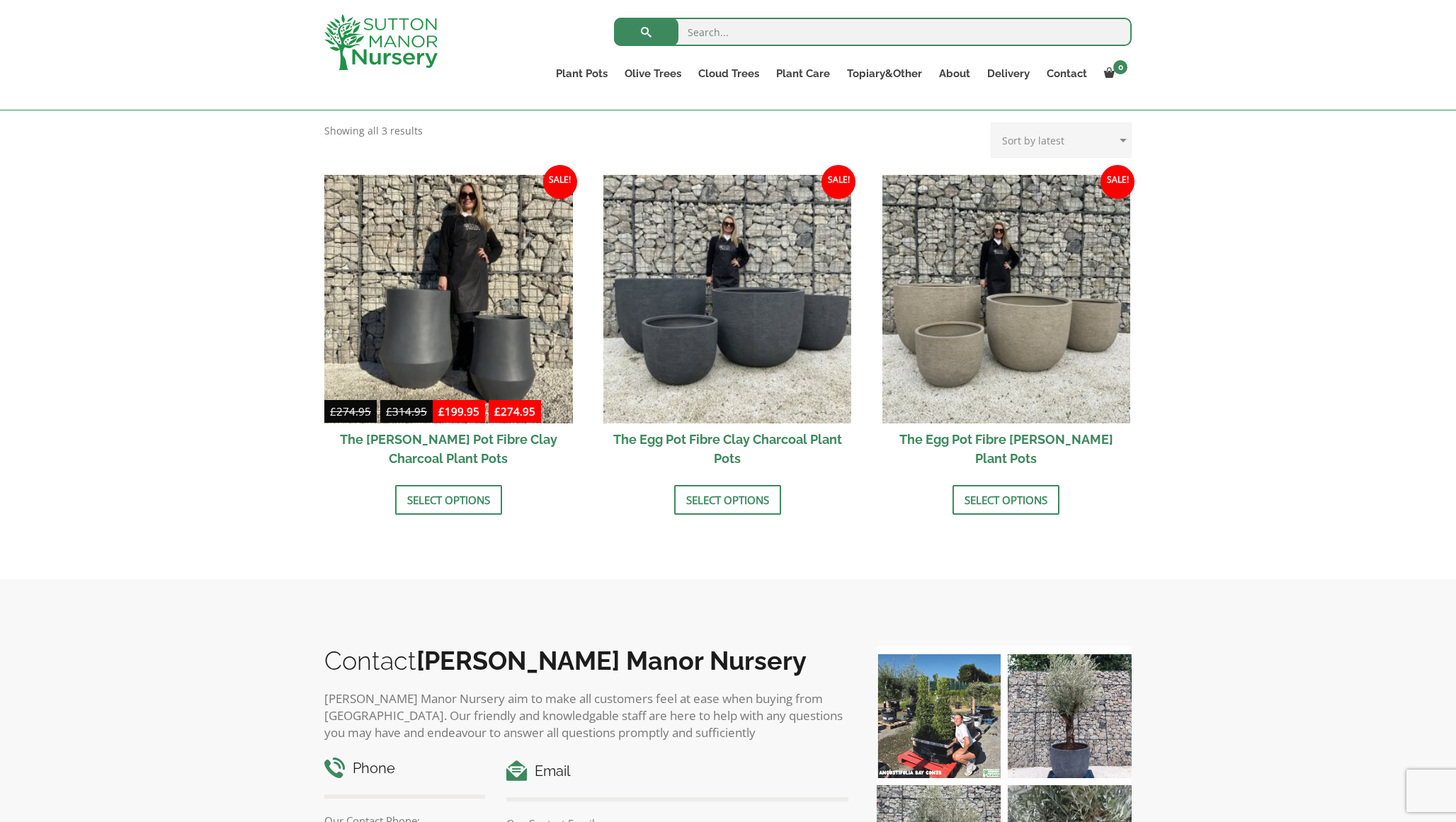
scroll to position [384, 0]
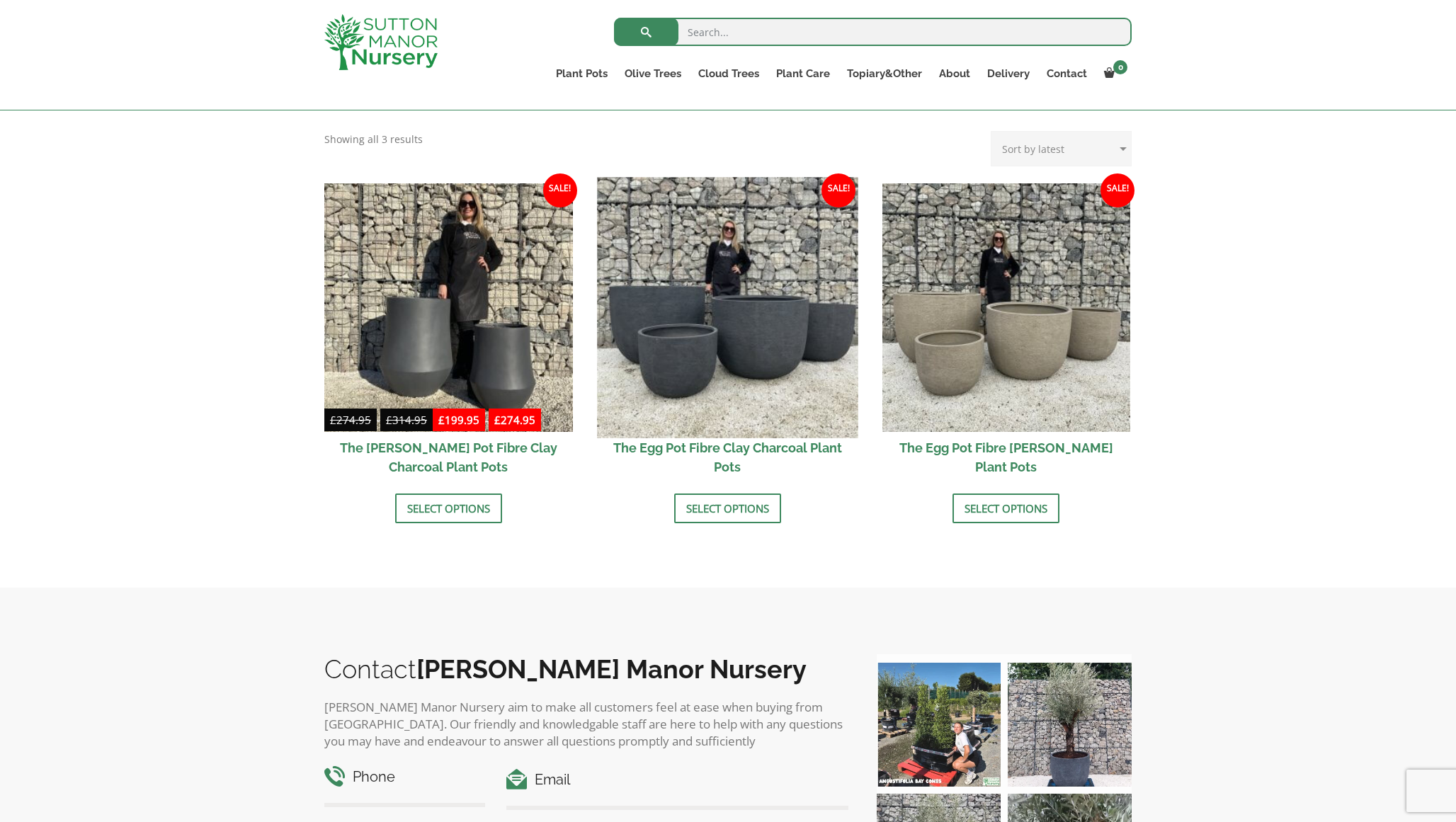
click at [699, 329] on img at bounding box center [727, 307] width 261 height 261
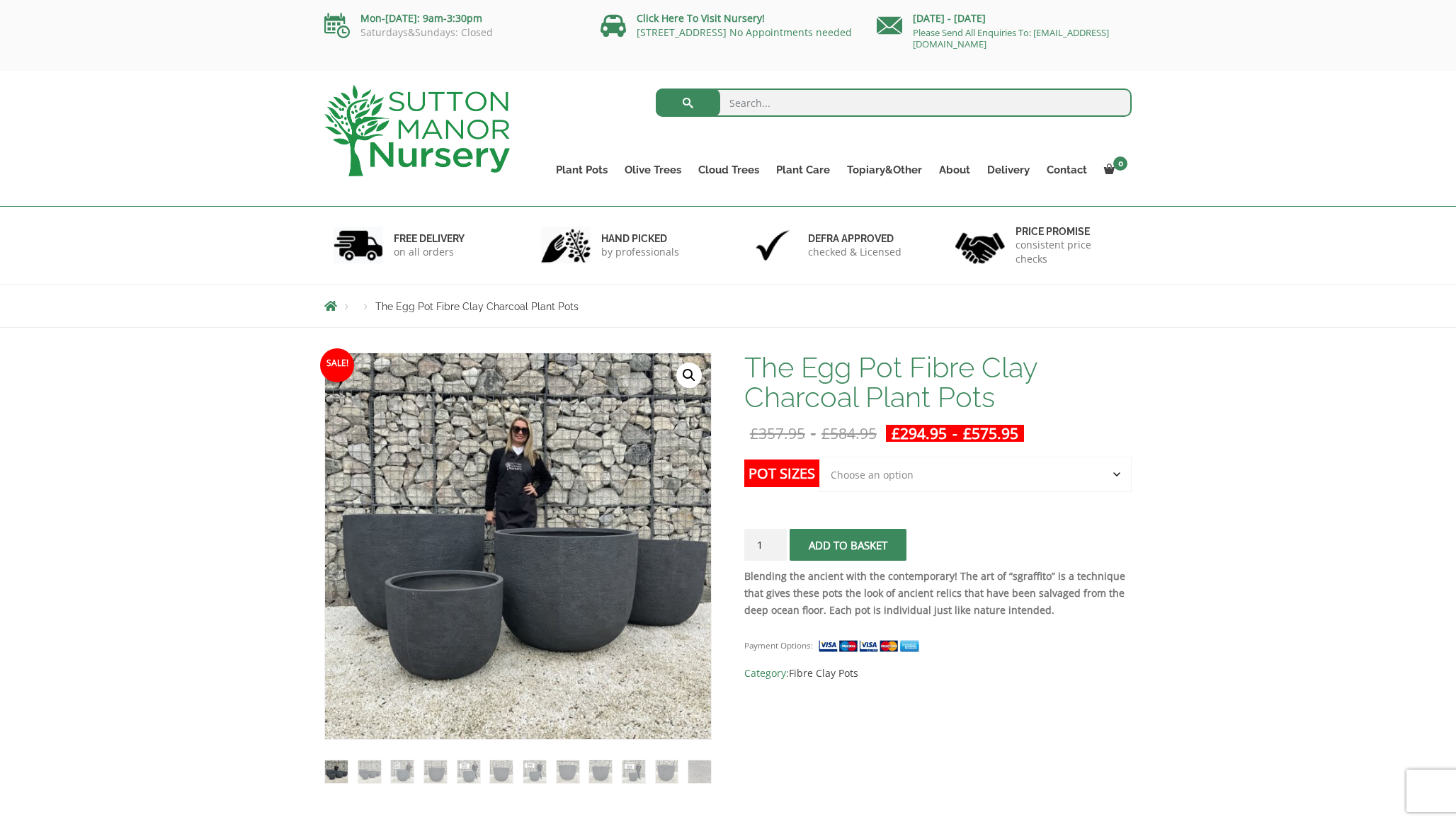
click at [888, 475] on select "Choose an option Click here to buy the 5th To Largest Pot In The Picture Click …" at bounding box center [975, 474] width 312 height 35
click at [379, 772] on img at bounding box center [369, 772] width 23 height 23
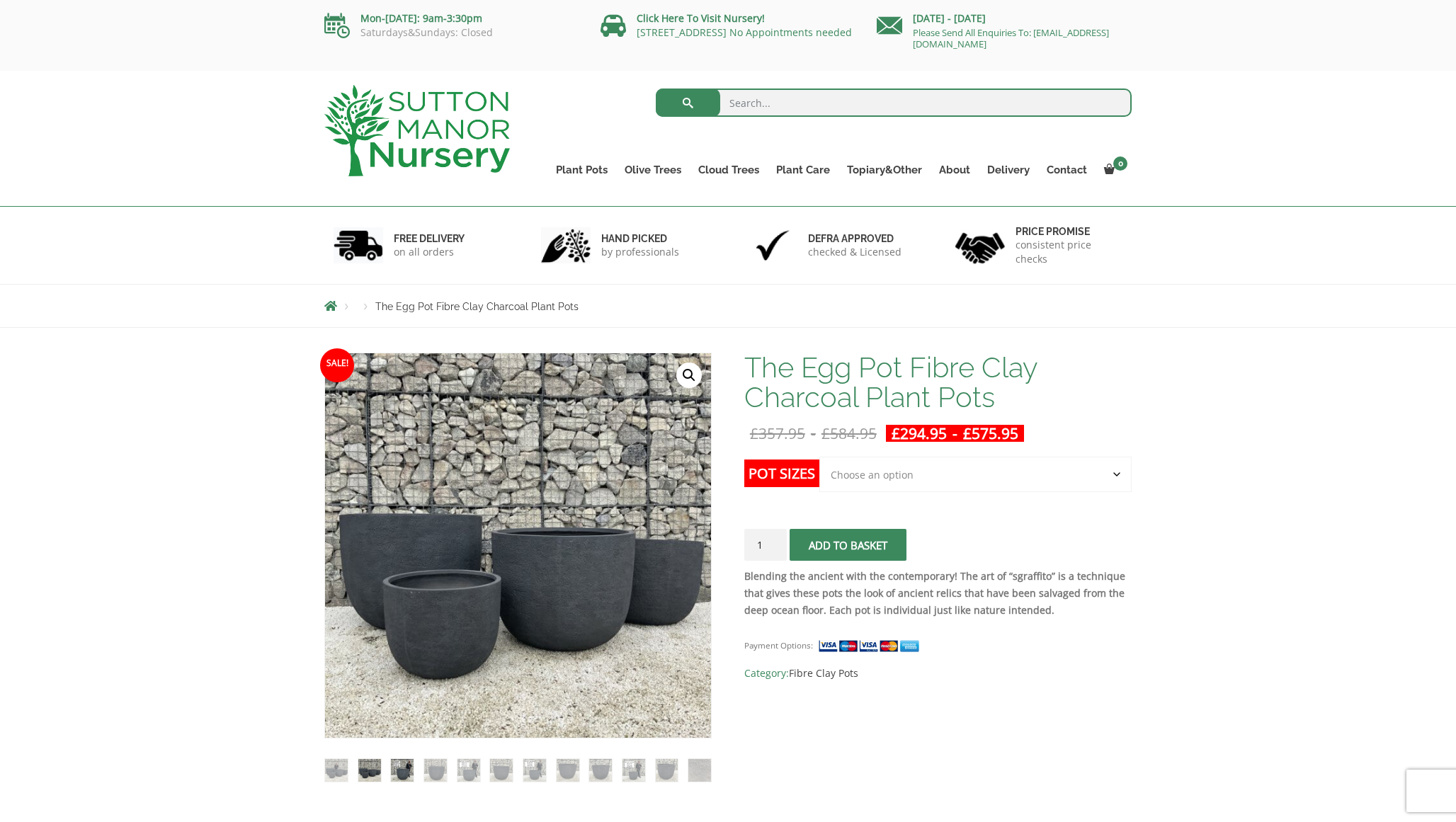
click at [400, 771] on img at bounding box center [402, 770] width 23 height 23
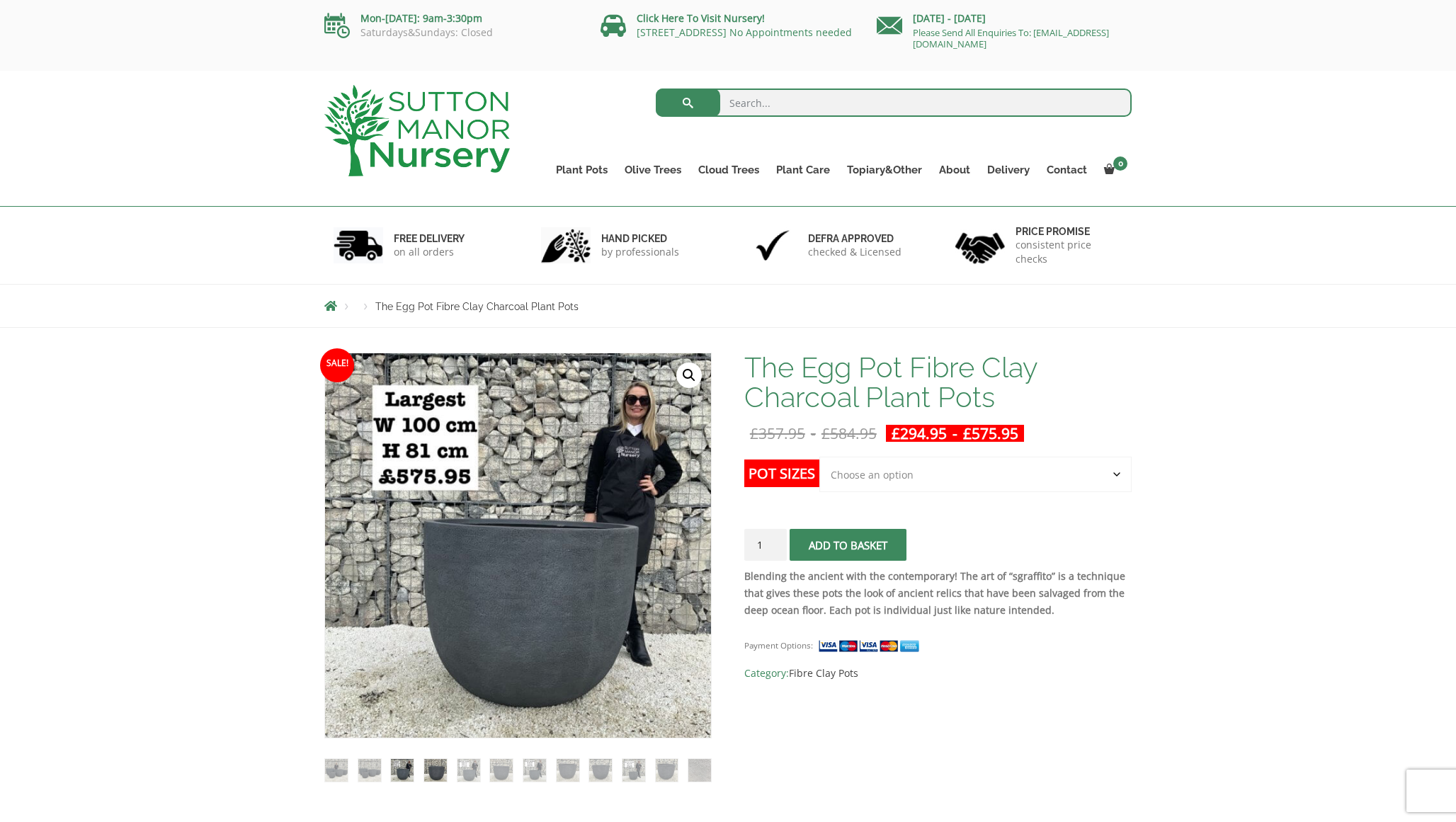
click at [440, 770] on img at bounding box center [435, 770] width 23 height 23
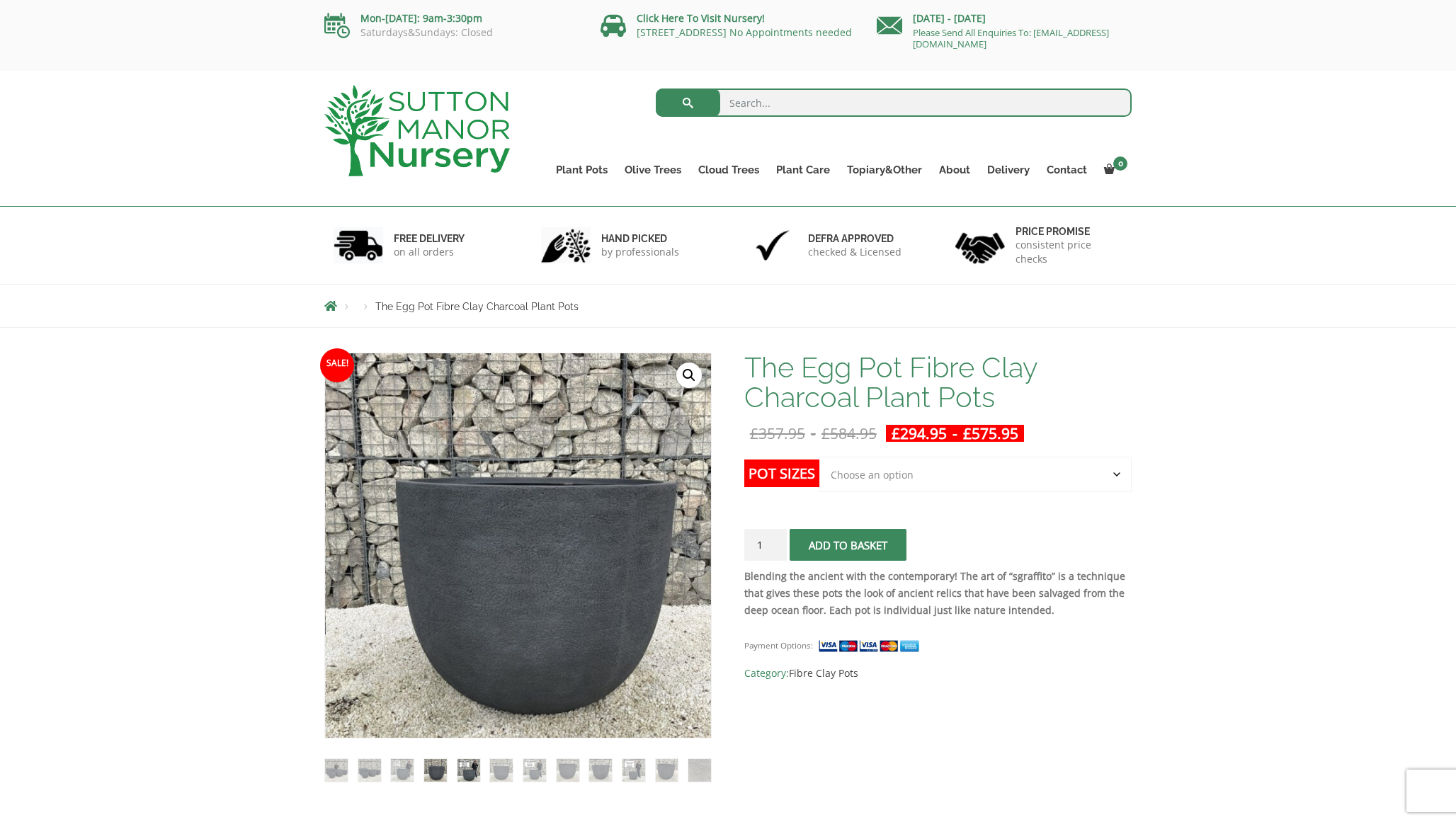
click at [465, 769] on img at bounding box center [468, 770] width 23 height 23
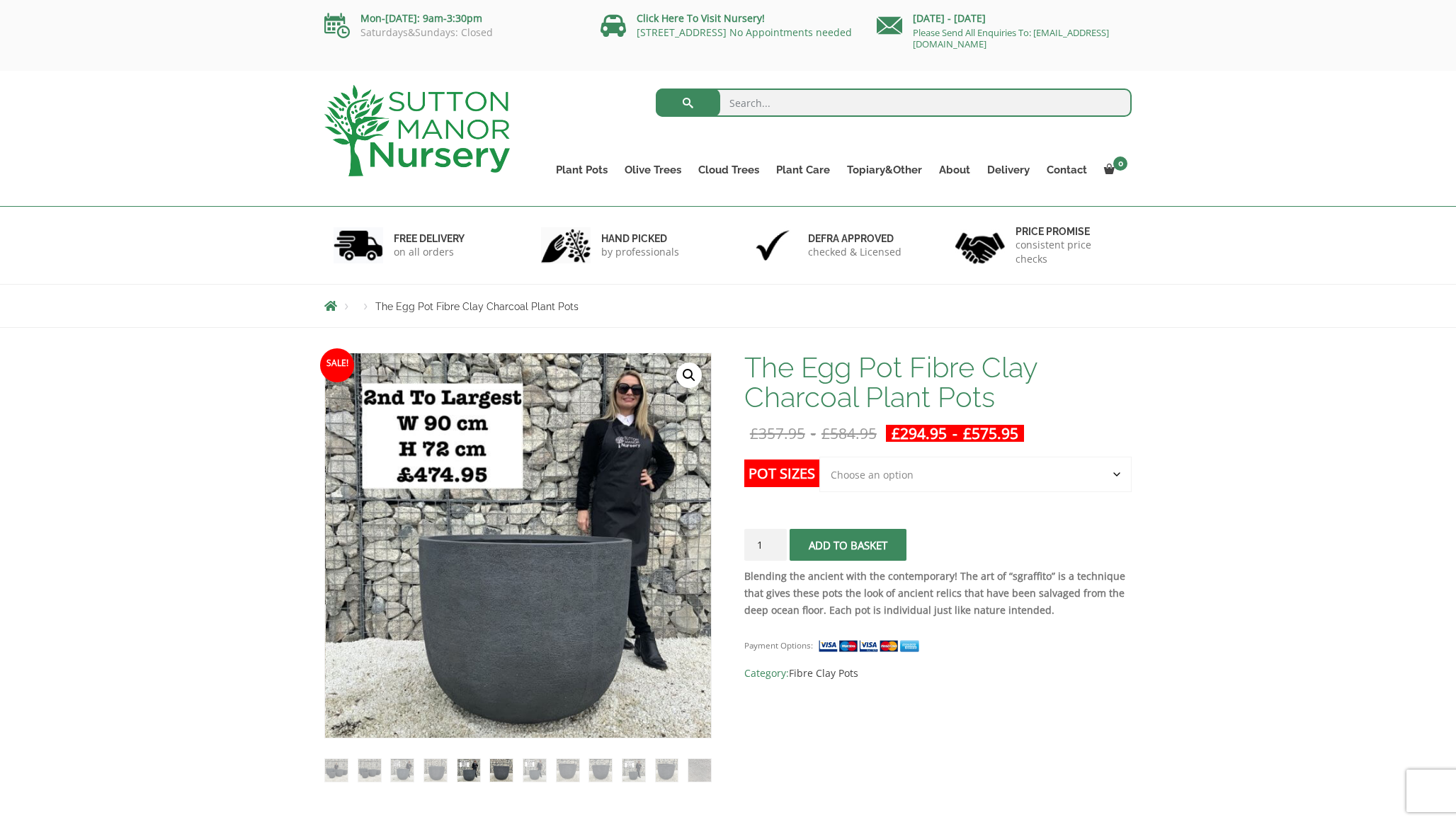
click at [503, 767] on img at bounding box center [501, 770] width 23 height 23
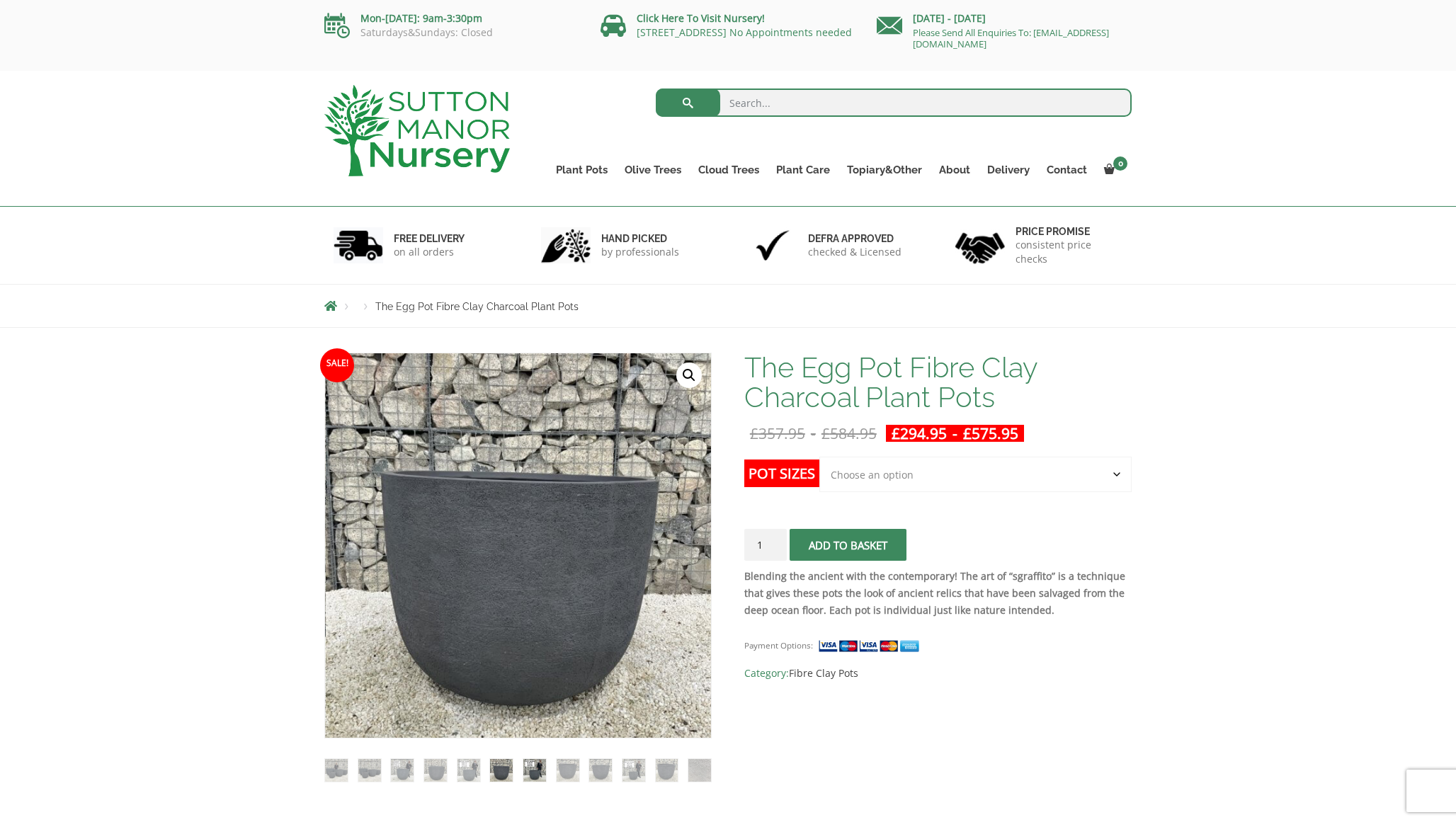
click at [535, 767] on img at bounding box center [534, 770] width 23 height 23
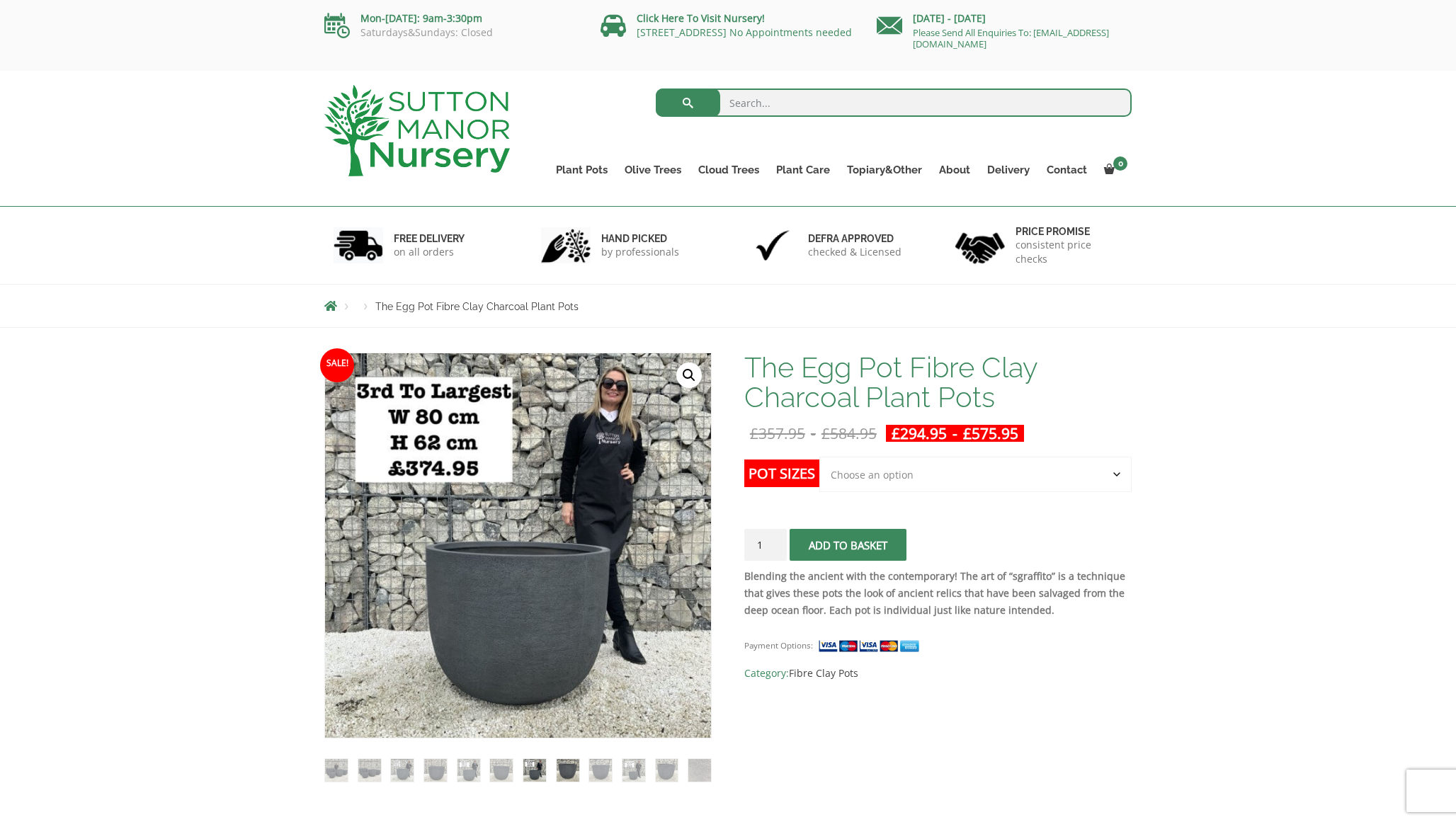
click at [558, 767] on img at bounding box center [567, 770] width 23 height 23
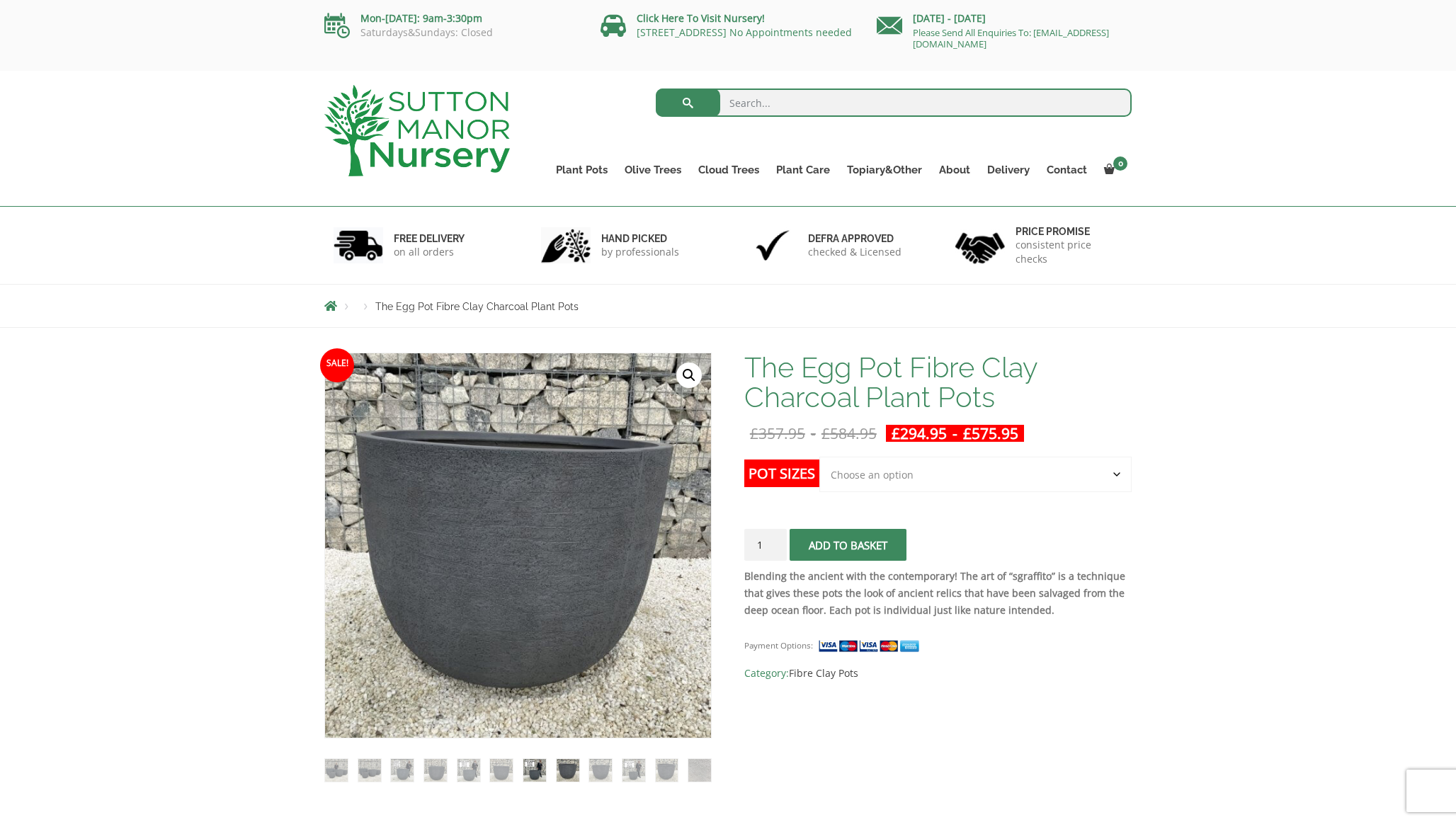
click at [543, 770] on img at bounding box center [534, 770] width 23 height 23
